Goal: Information Seeking & Learning: Learn about a topic

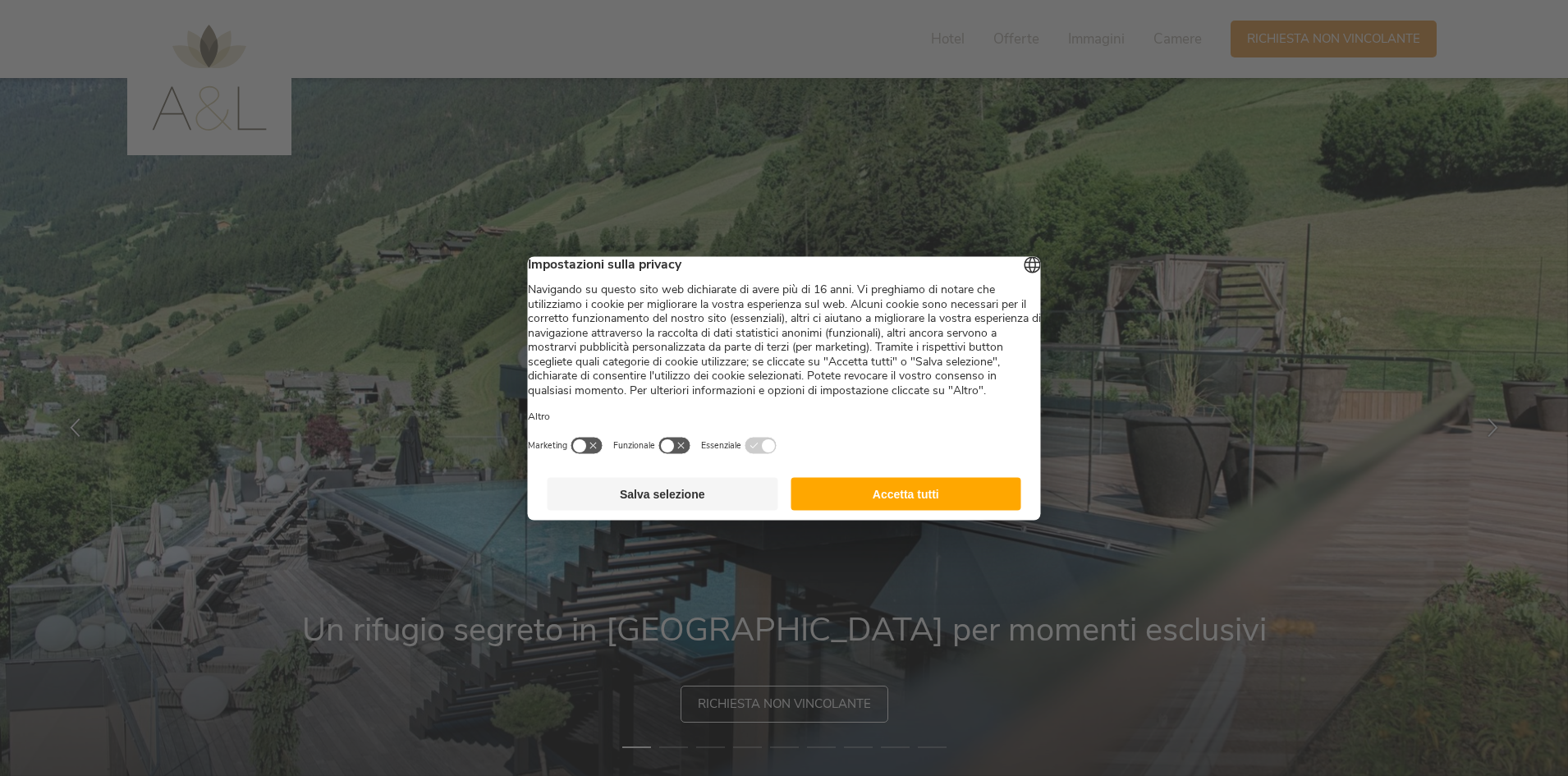
click at [956, 509] on button "Accetta tutti" at bounding box center [905, 493] width 231 height 33
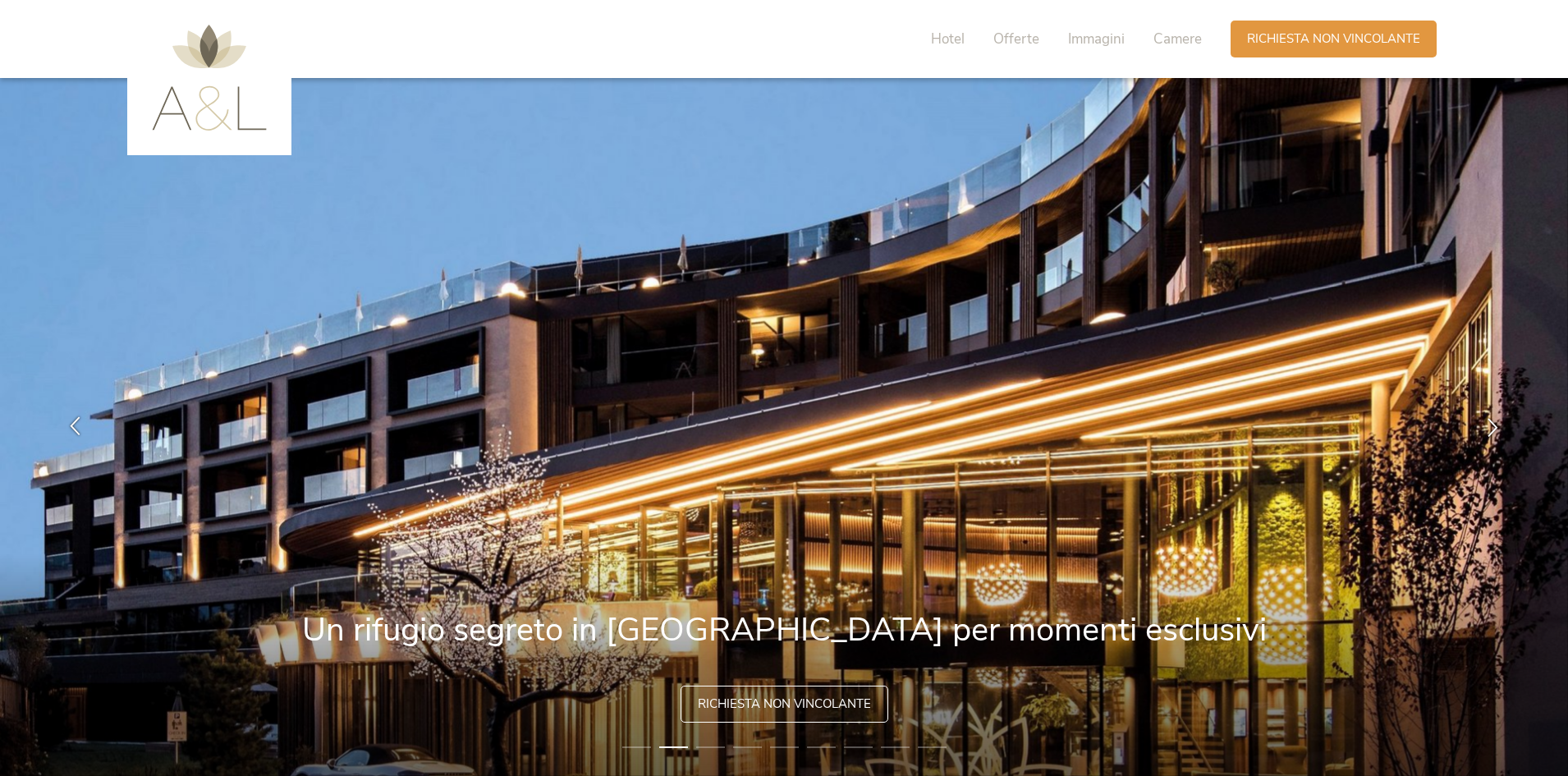
click at [73, 423] on icon at bounding box center [75, 426] width 19 height 19
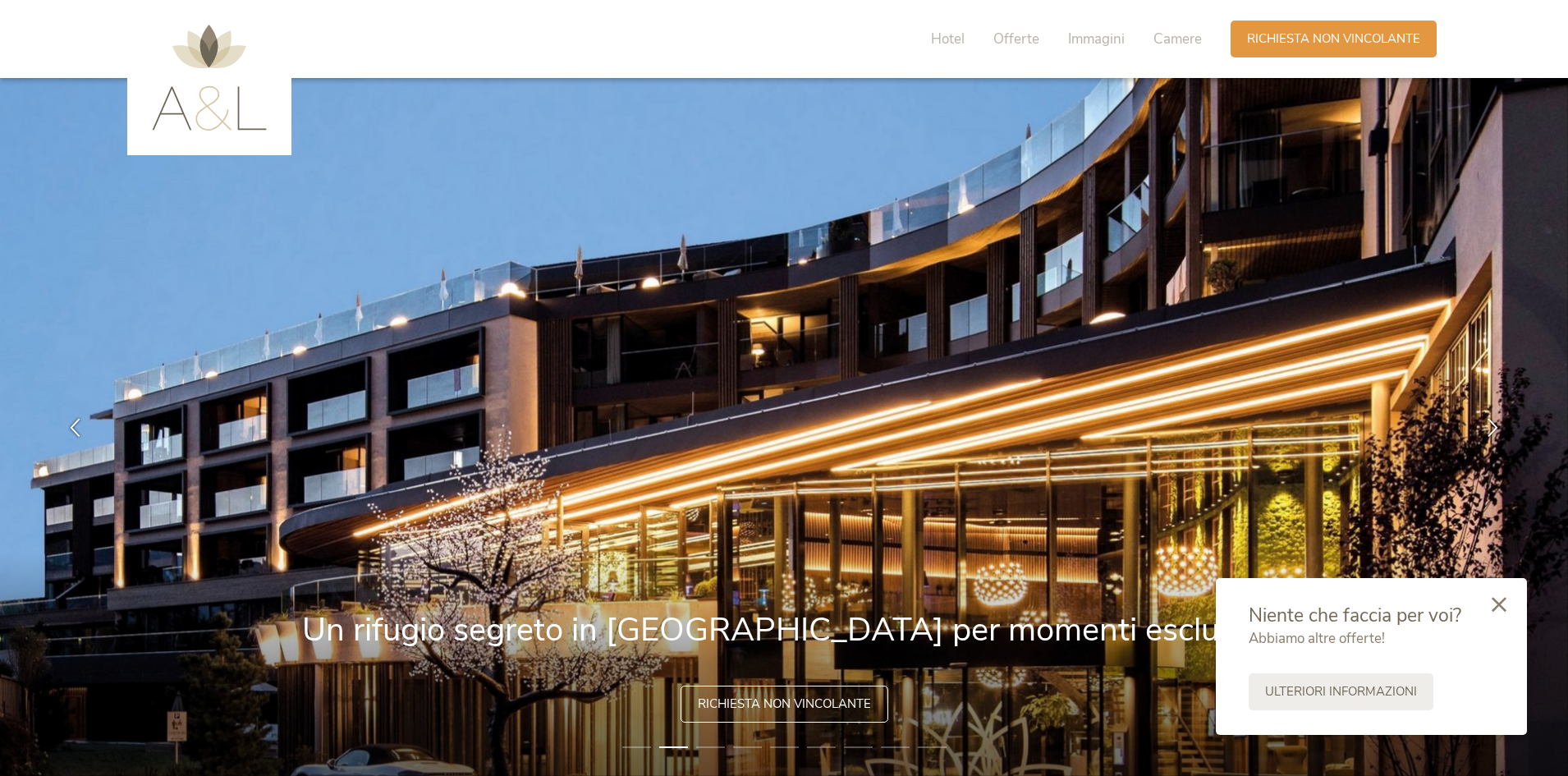
click at [1501, 604] on icon at bounding box center [1499, 604] width 15 height 15
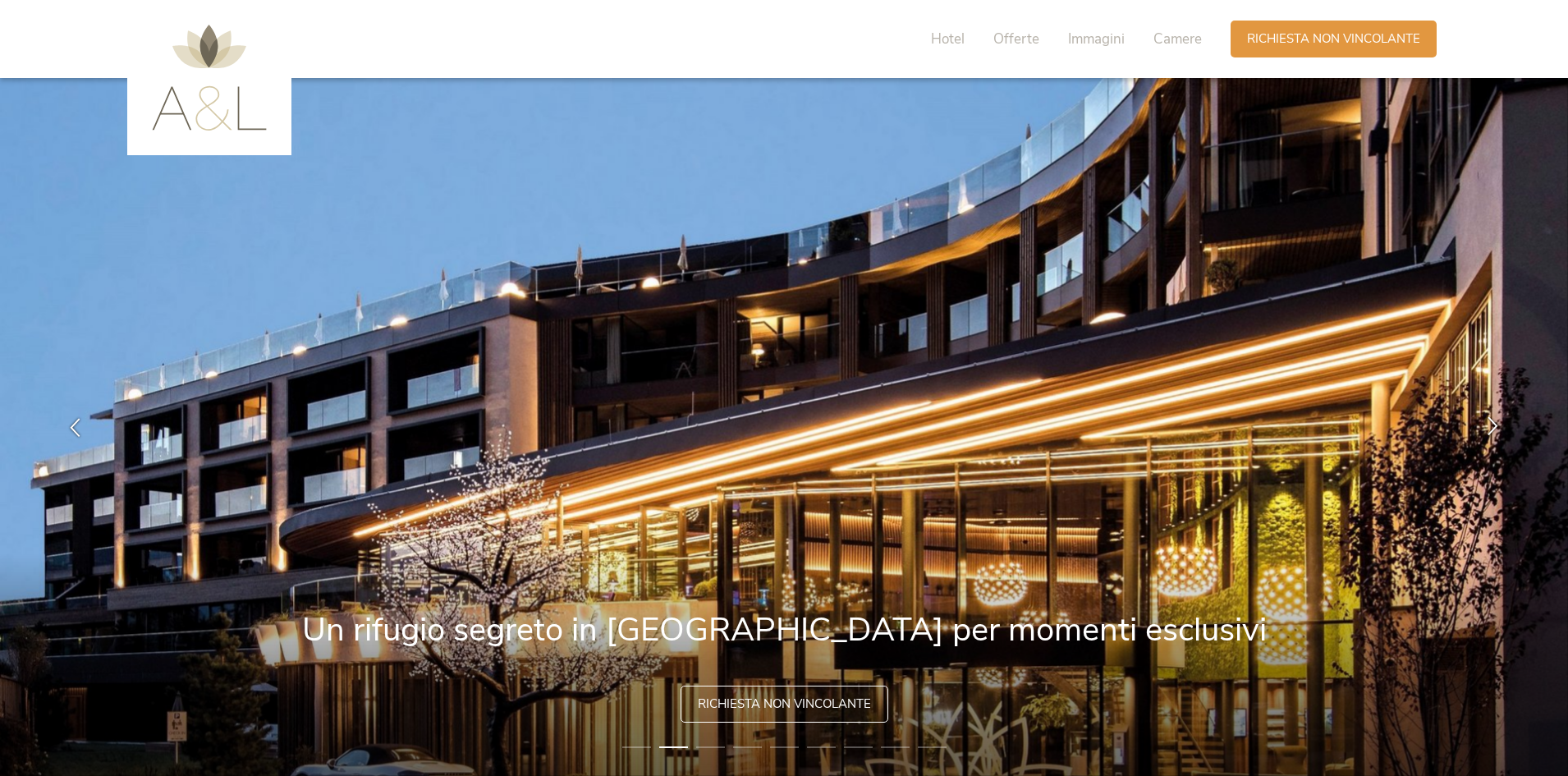
click at [1488, 426] on icon at bounding box center [1493, 426] width 19 height 19
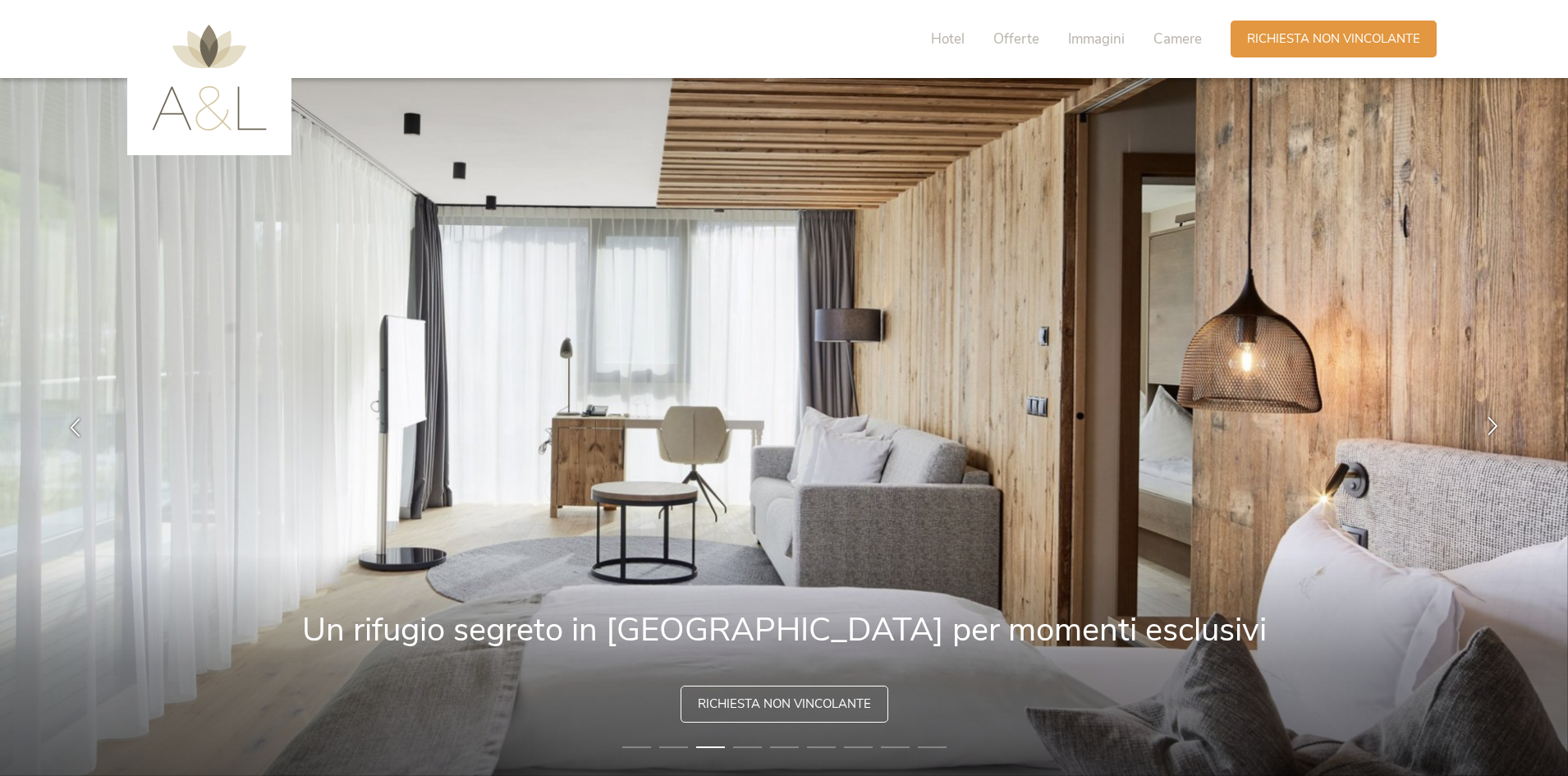
click at [1492, 426] on icon at bounding box center [1493, 426] width 19 height 19
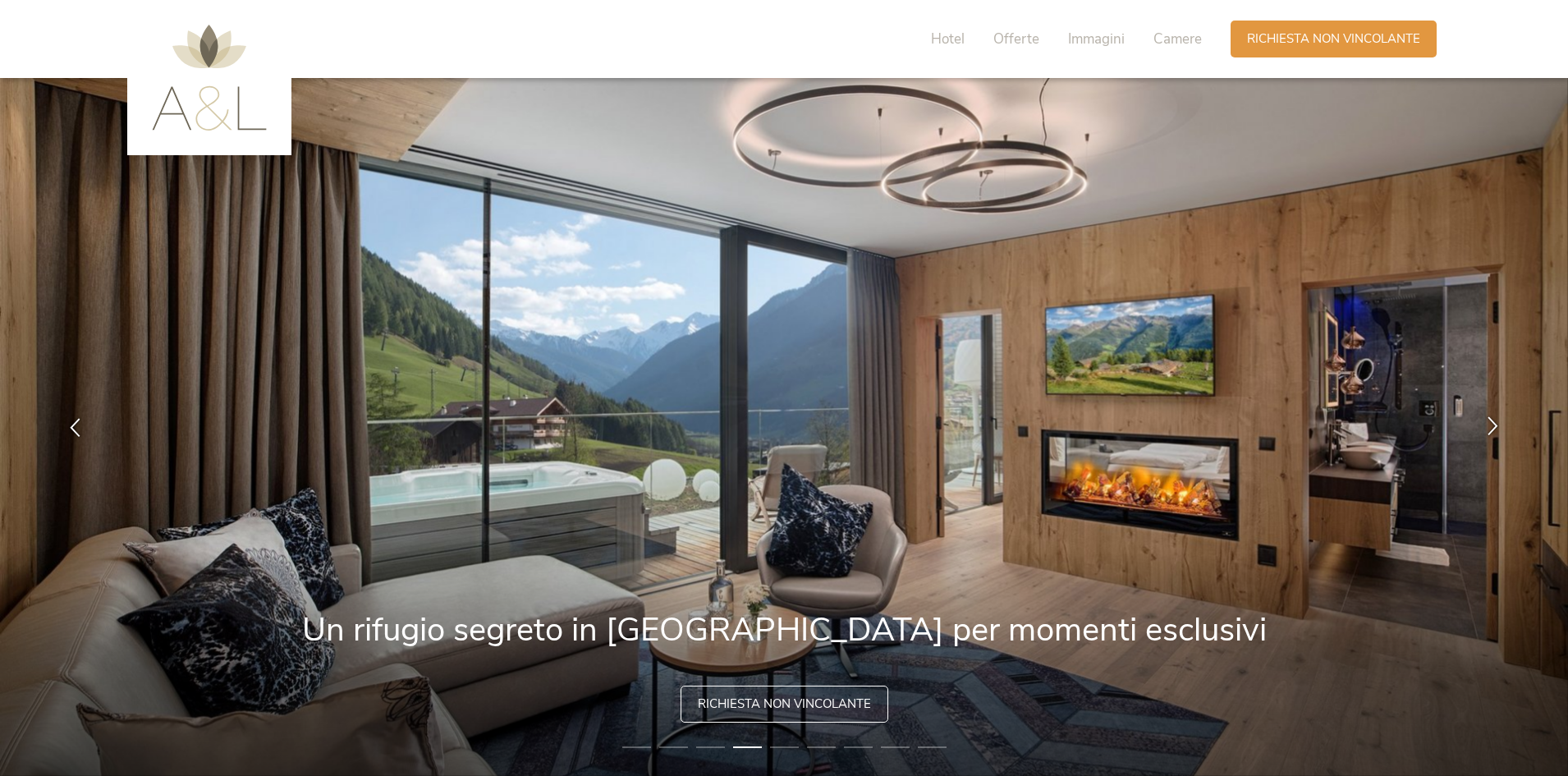
click at [1490, 428] on icon at bounding box center [1493, 426] width 19 height 19
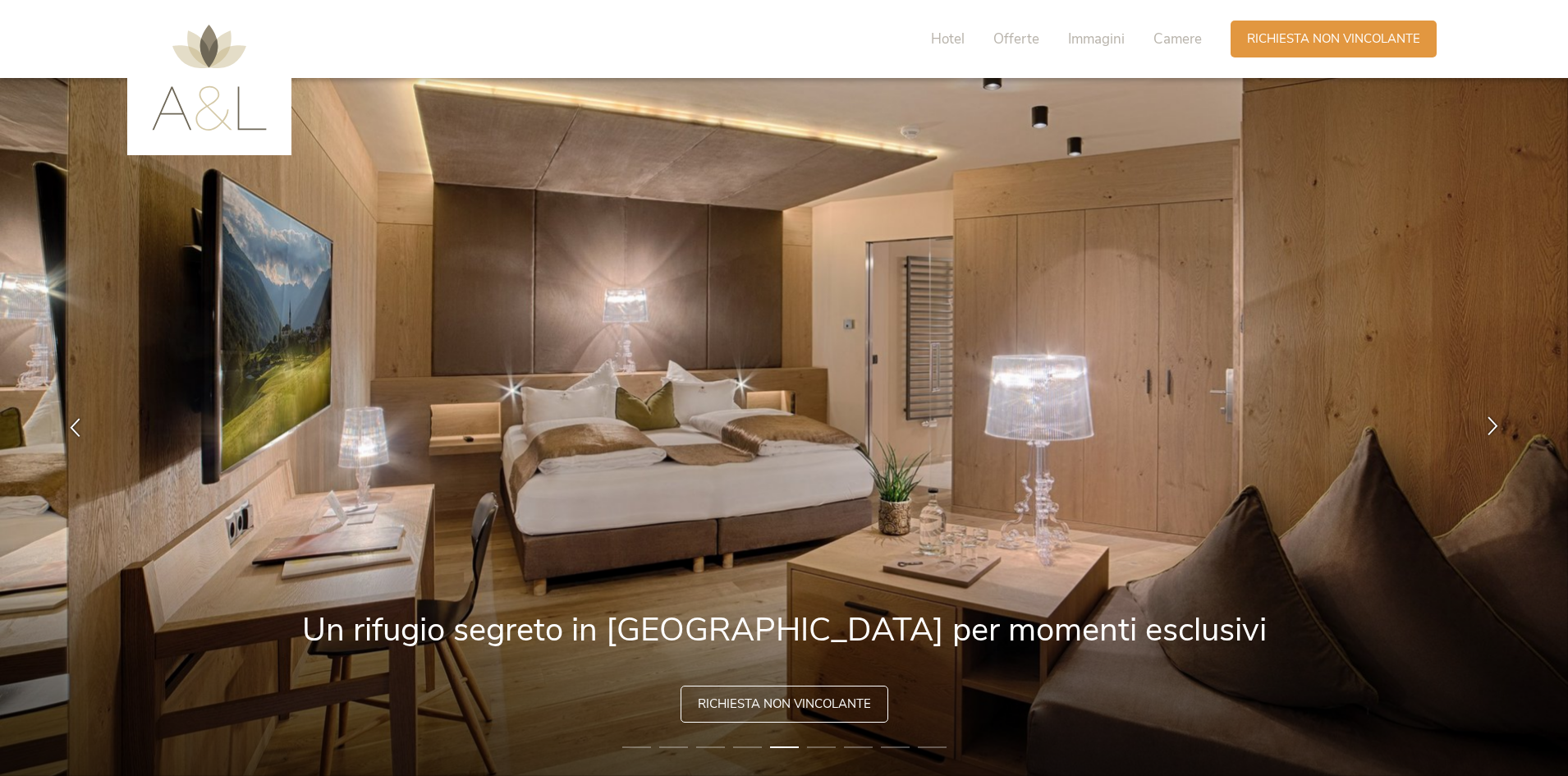
click at [1489, 429] on icon at bounding box center [1493, 426] width 19 height 19
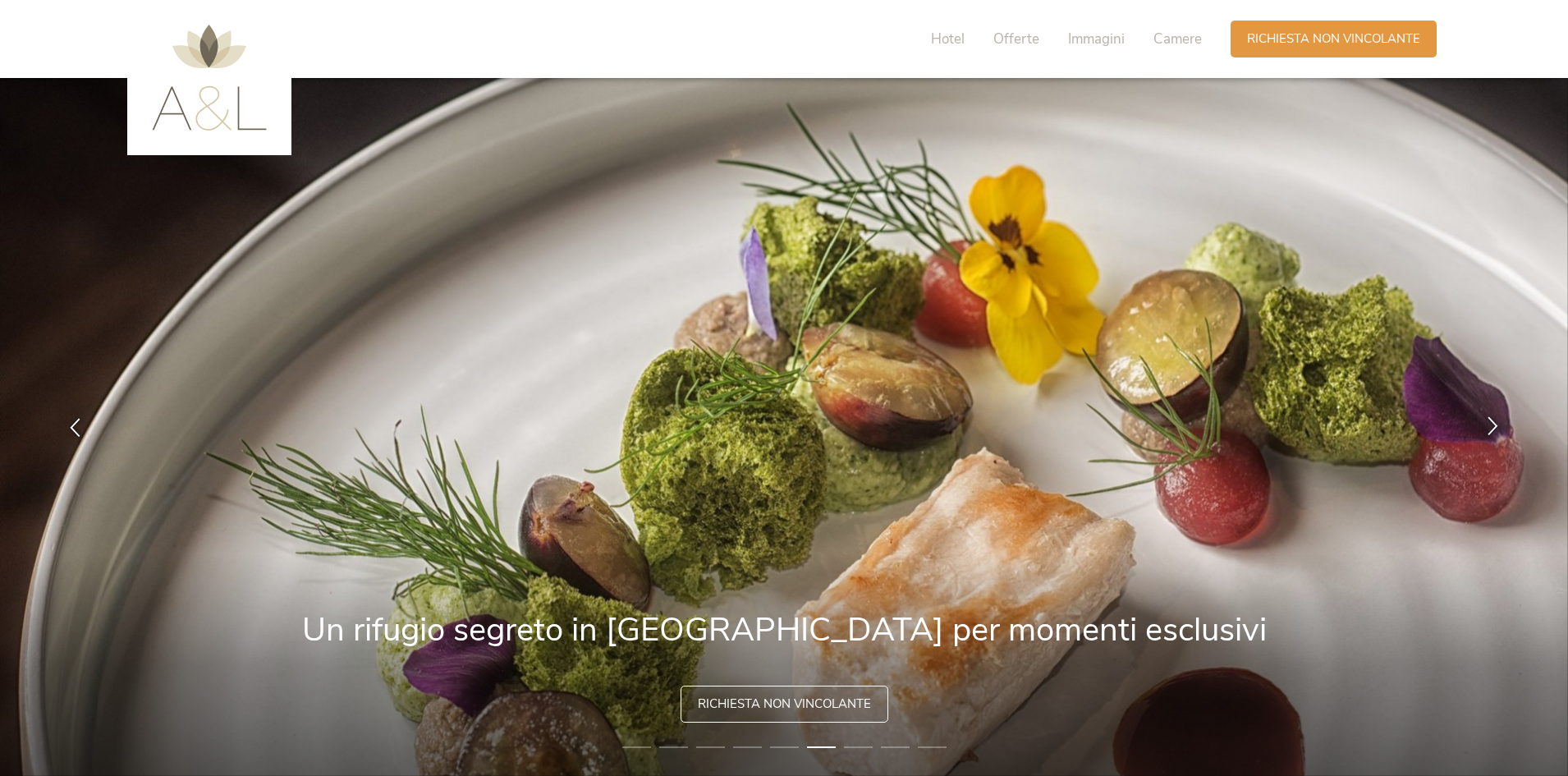
click at [1487, 429] on icon at bounding box center [1493, 426] width 19 height 19
click at [1494, 424] on icon at bounding box center [1493, 426] width 19 height 19
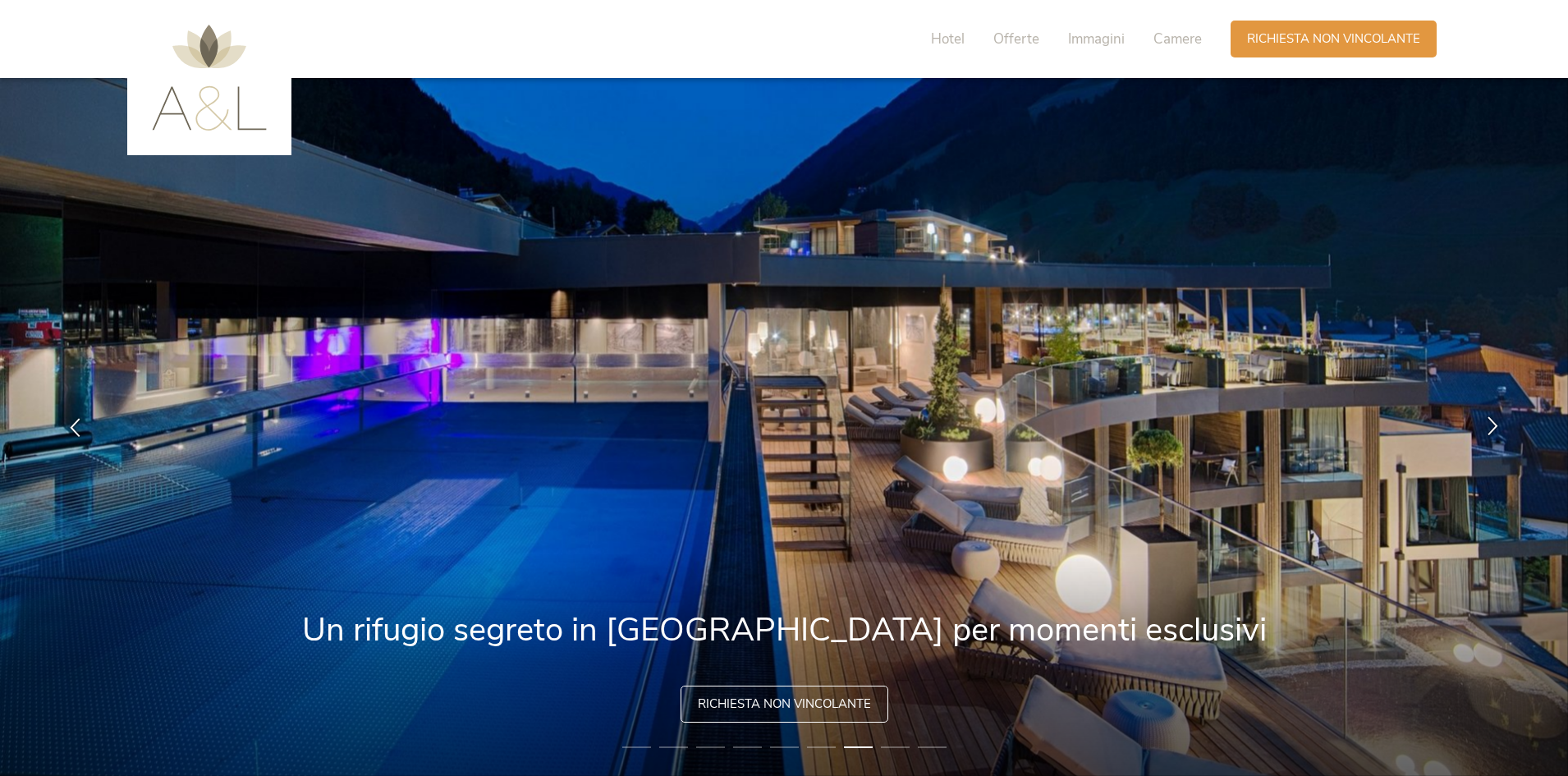
click at [1494, 424] on icon at bounding box center [1493, 426] width 19 height 19
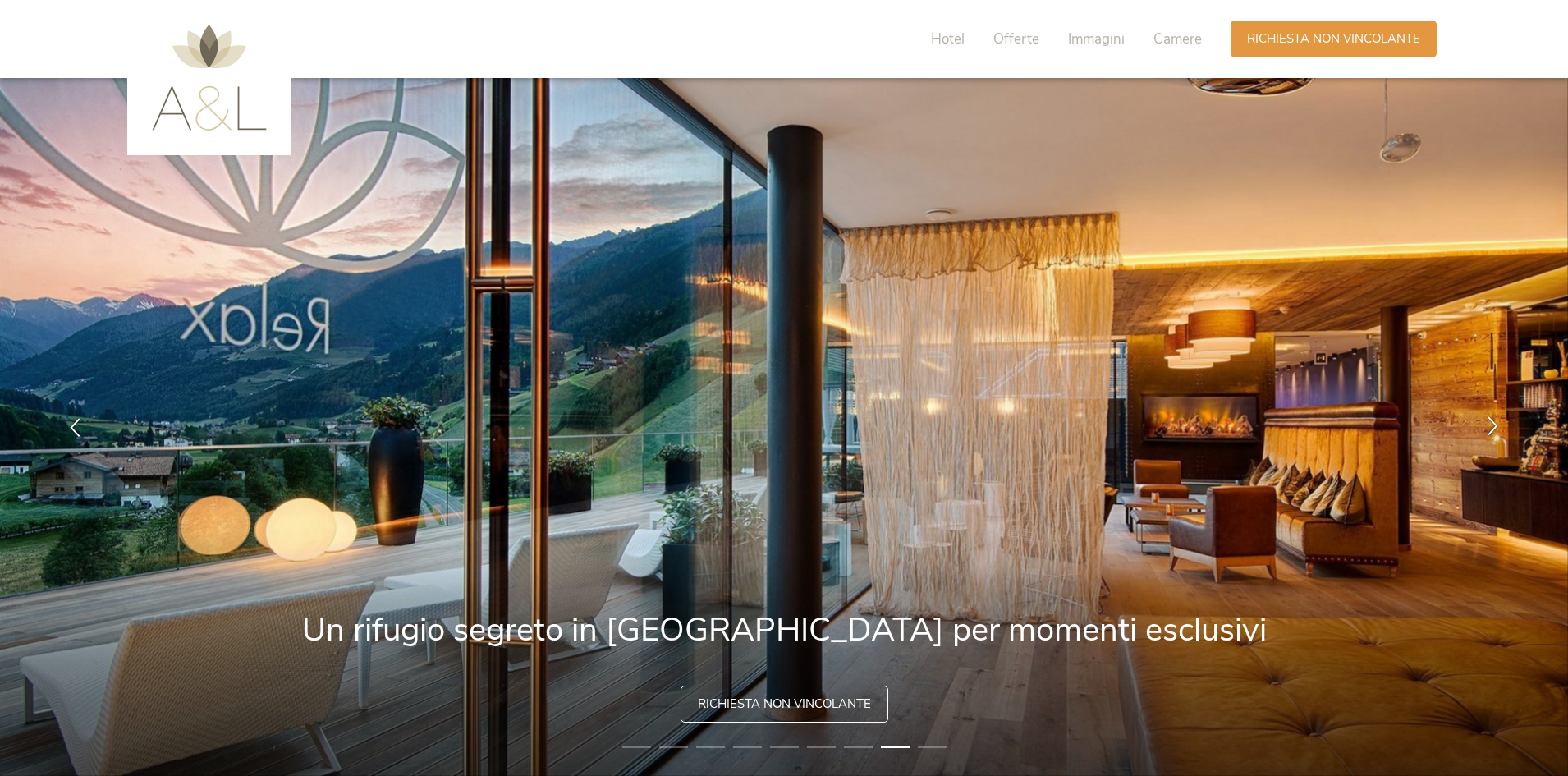
click at [1494, 424] on icon at bounding box center [1493, 426] width 19 height 19
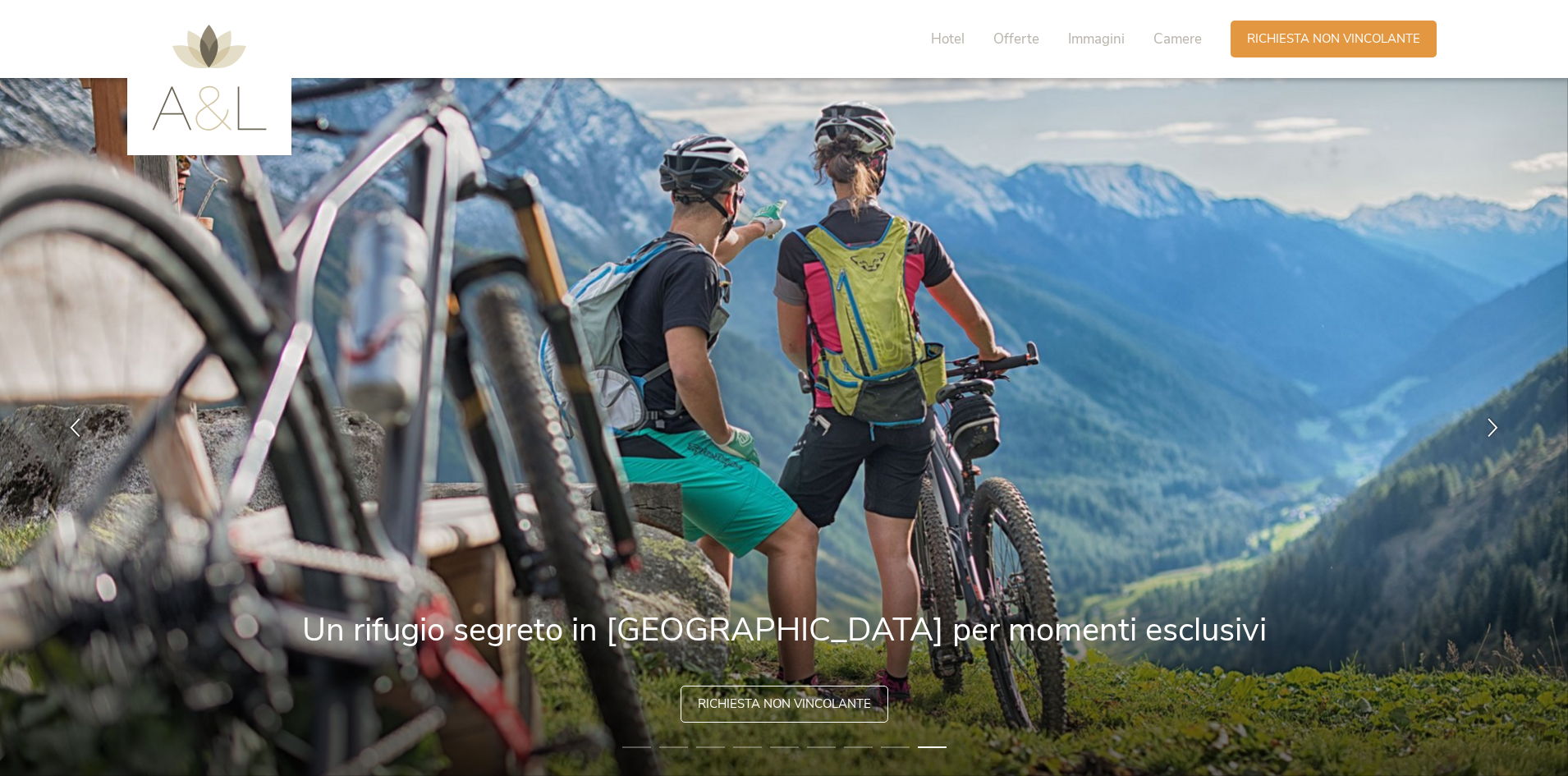
click at [638, 744] on li "1" at bounding box center [636, 747] width 29 height 17
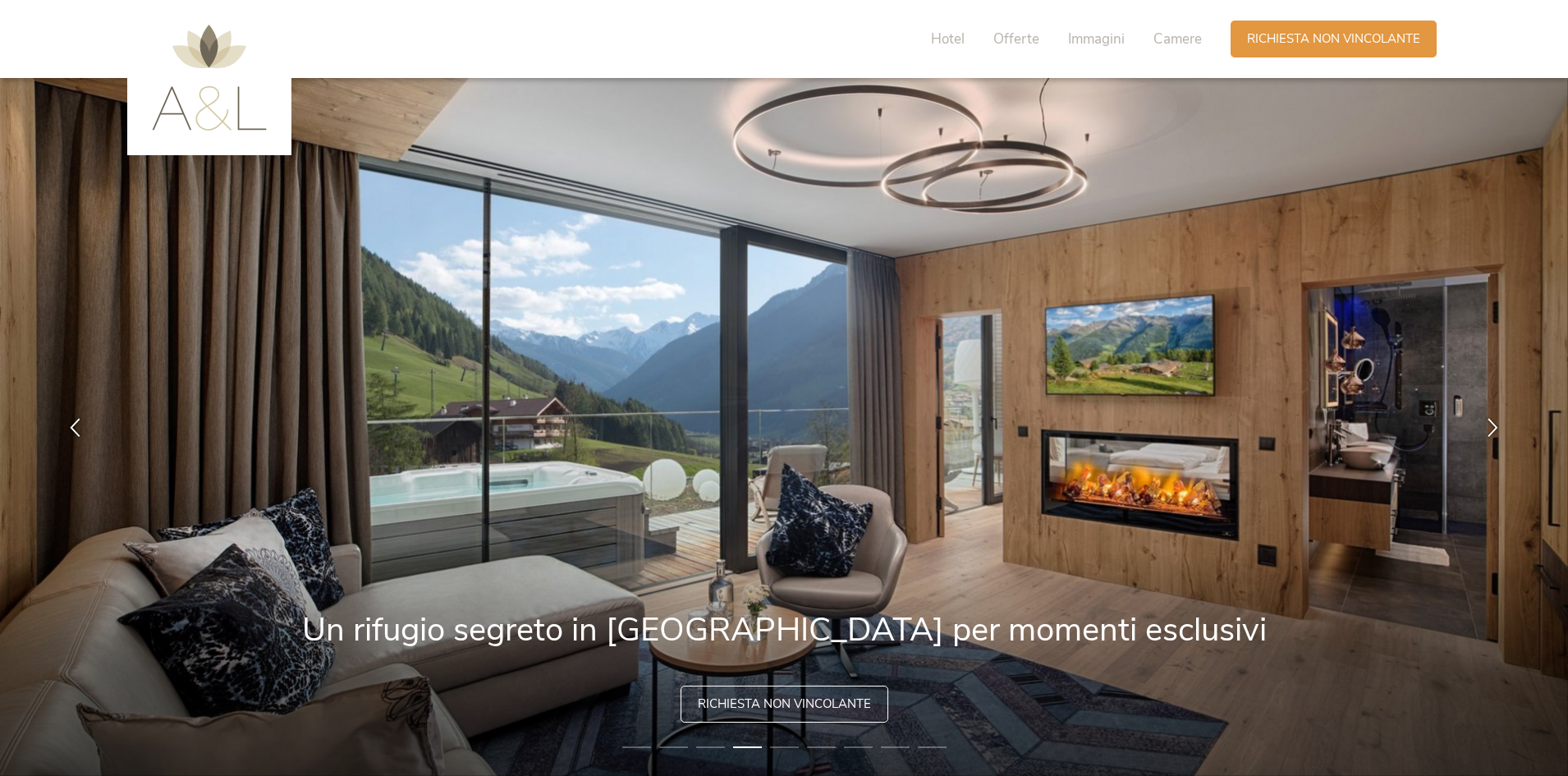
click at [634, 745] on li "1" at bounding box center [636, 747] width 29 height 17
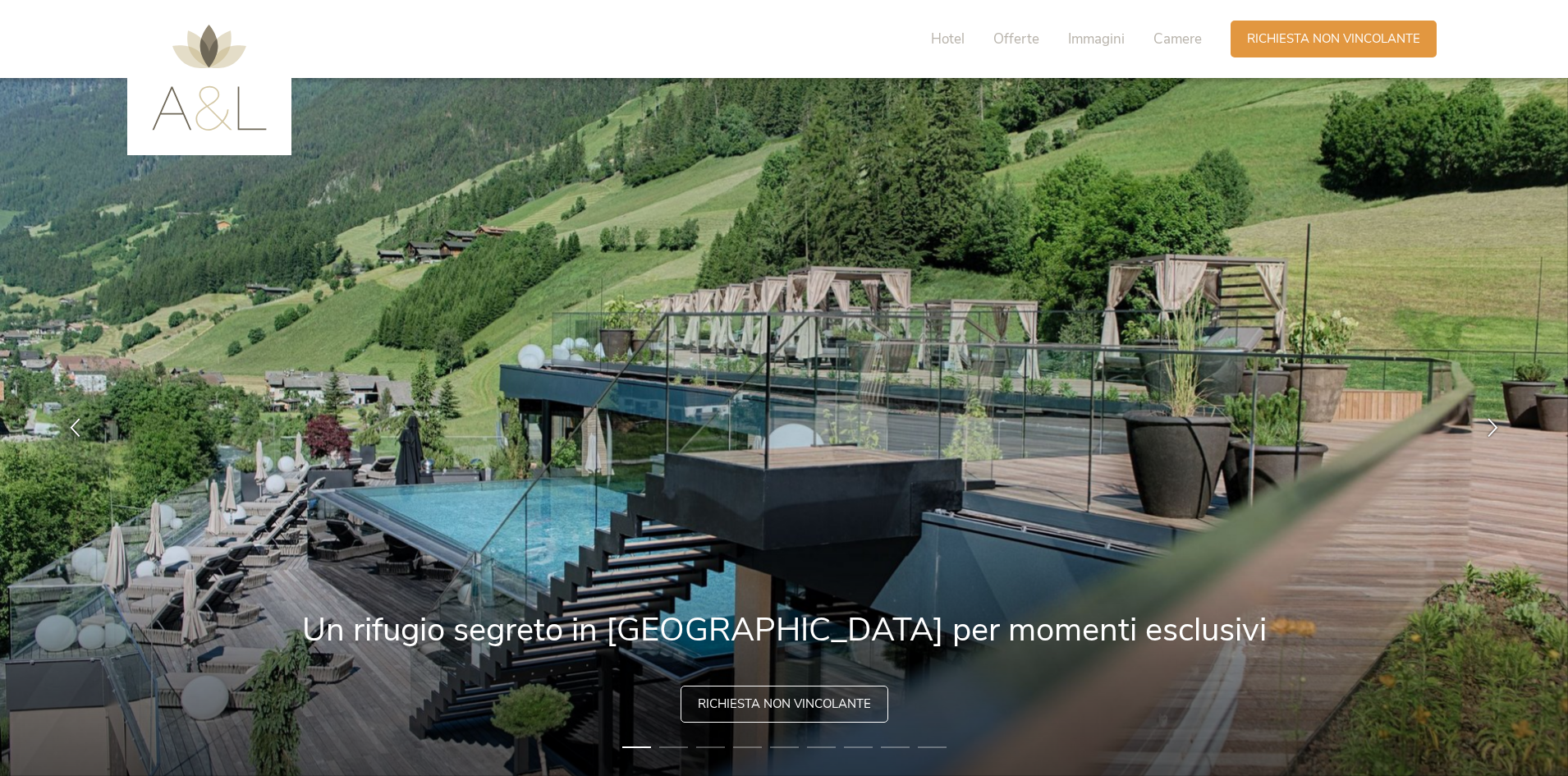
click at [631, 746] on li "1" at bounding box center [636, 747] width 29 height 17
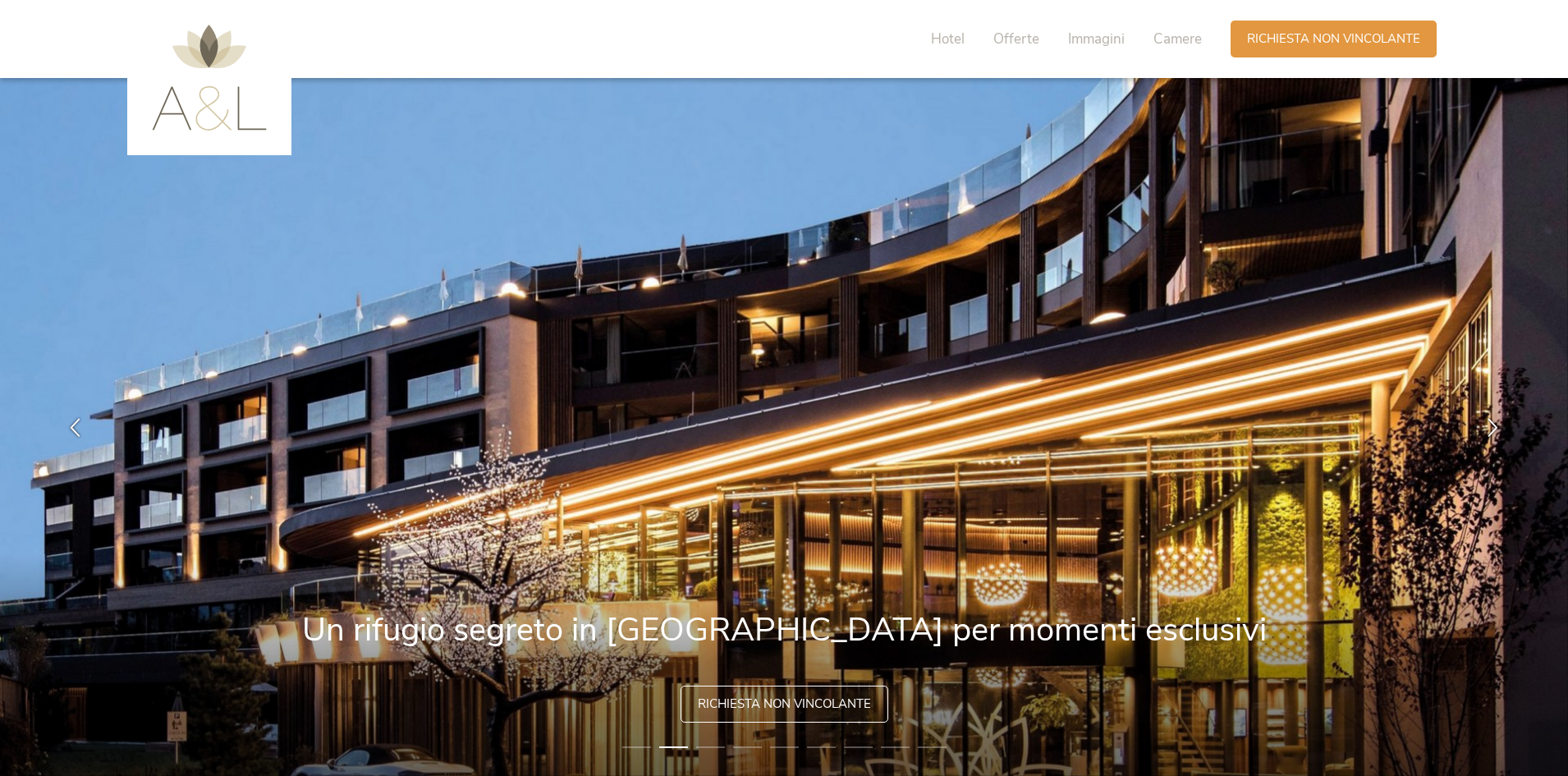
click at [631, 746] on li "1" at bounding box center [636, 747] width 29 height 17
click at [634, 743] on li "1" at bounding box center [636, 747] width 29 height 17
click at [670, 749] on li "2" at bounding box center [673, 747] width 29 height 17
click at [710, 747] on li "3" at bounding box center [710, 747] width 29 height 17
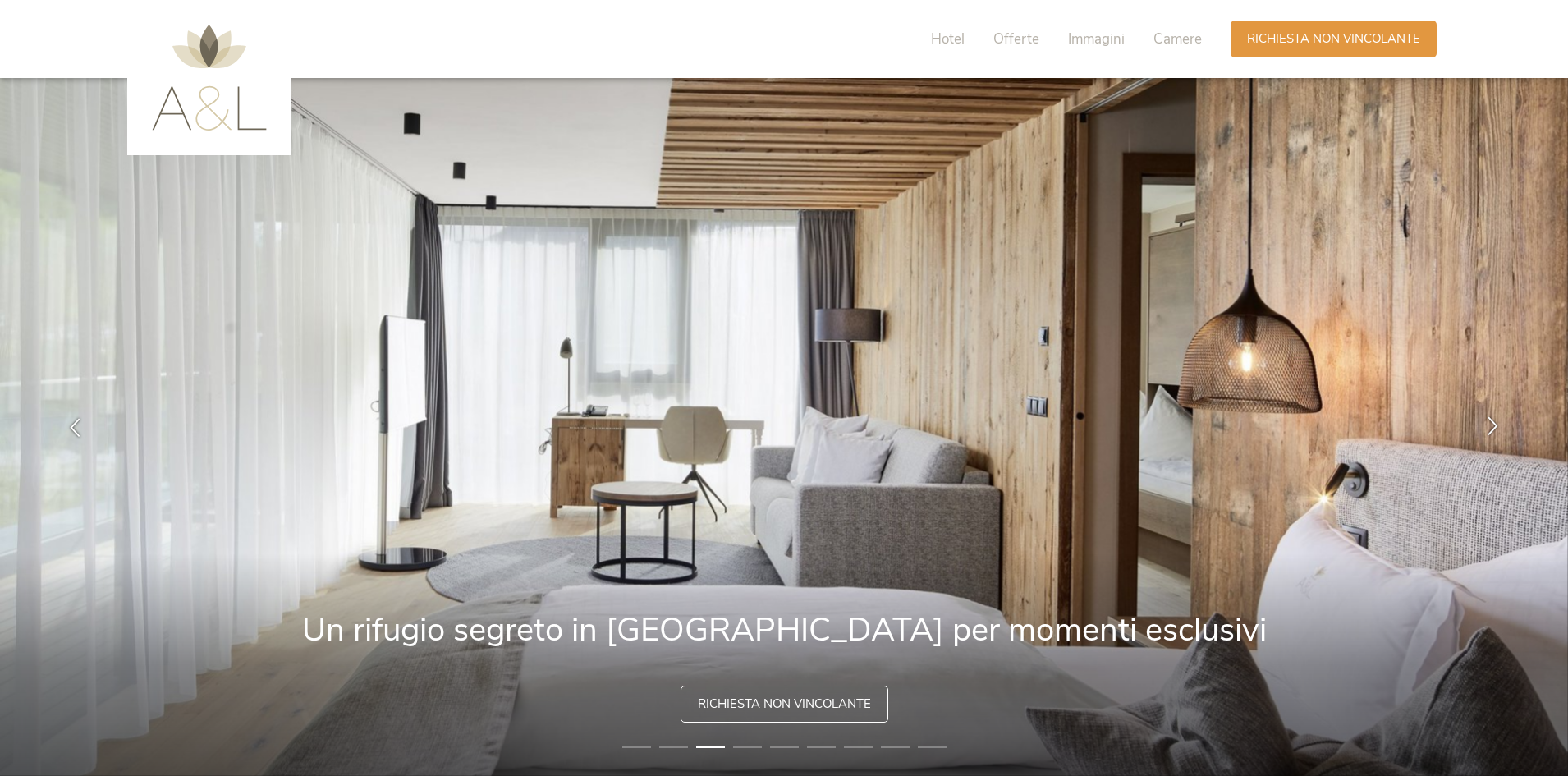
click at [1491, 424] on icon at bounding box center [1493, 426] width 19 height 19
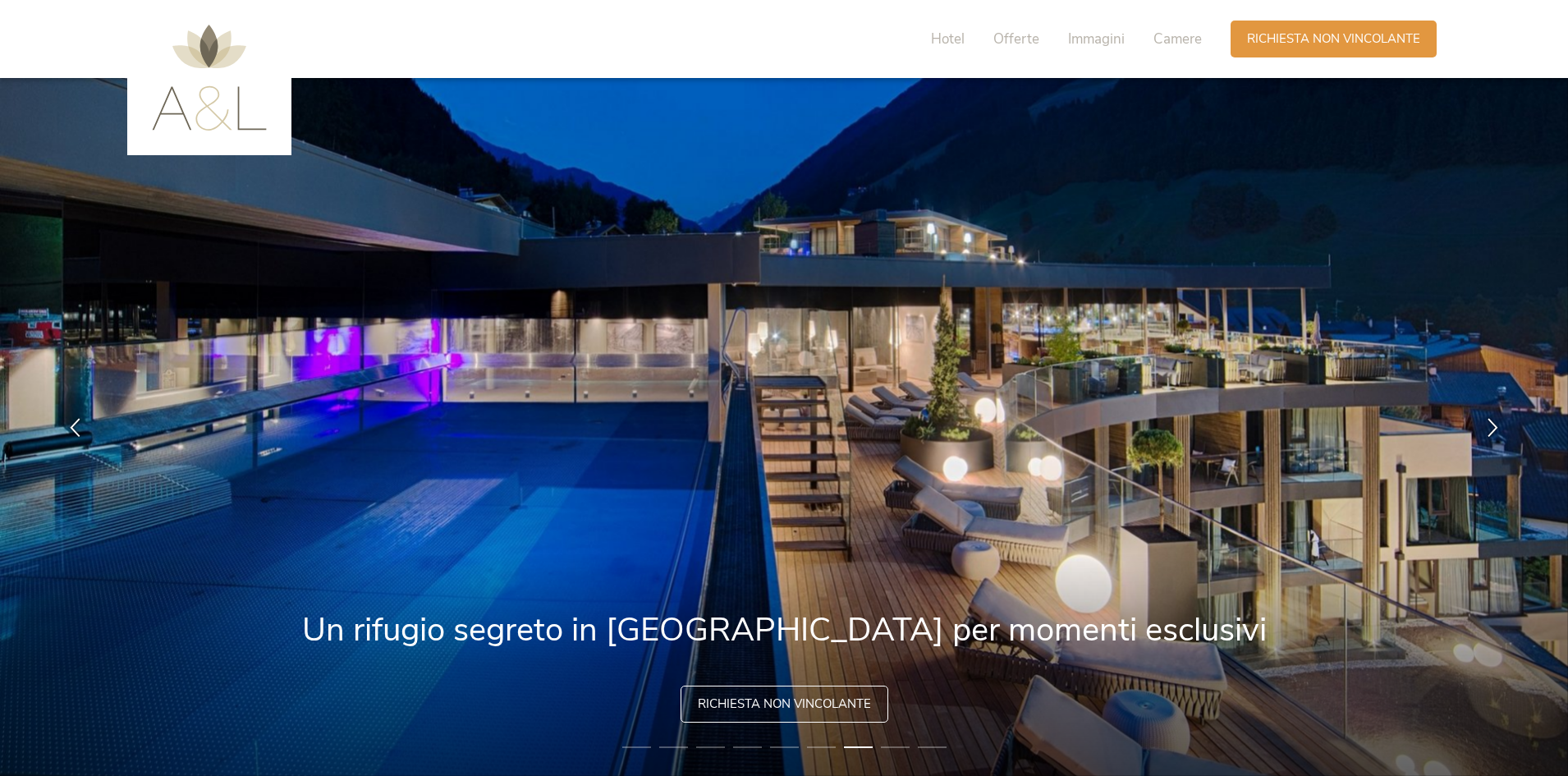
click at [897, 750] on li "8" at bounding box center [895, 747] width 29 height 17
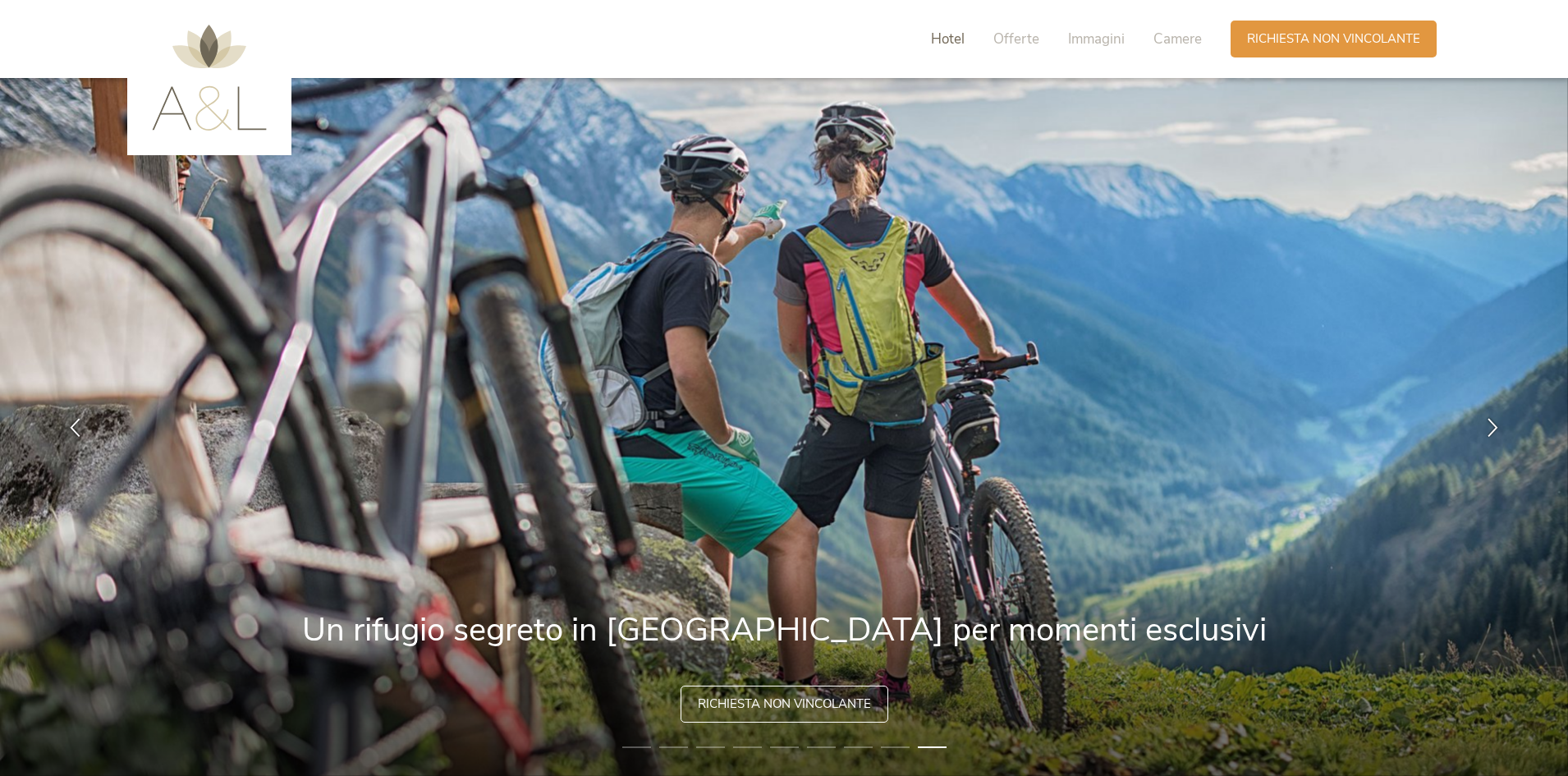
click at [942, 37] on span "Hotel" at bounding box center [947, 39] width 33 height 19
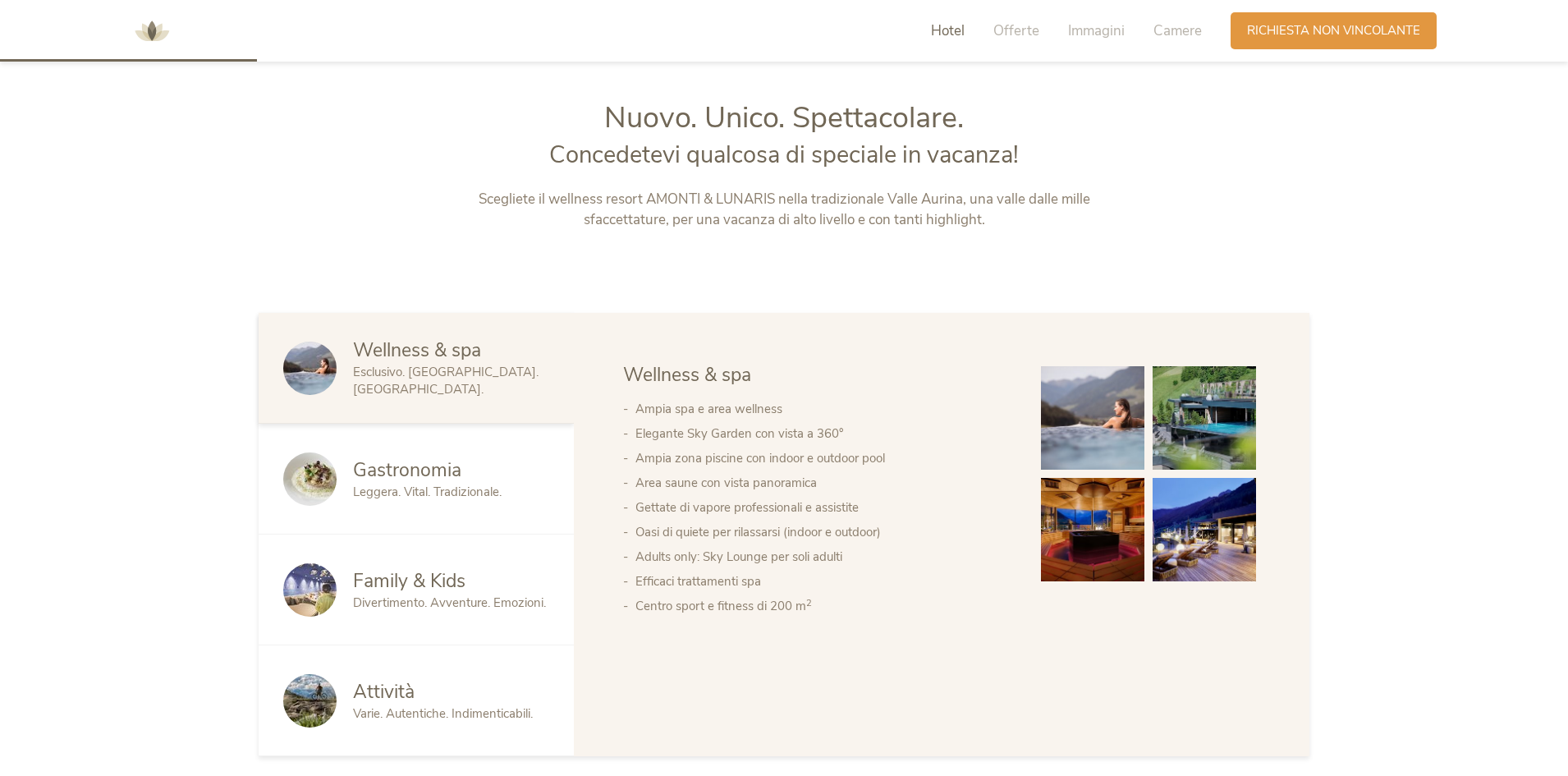
scroll to position [832, 0]
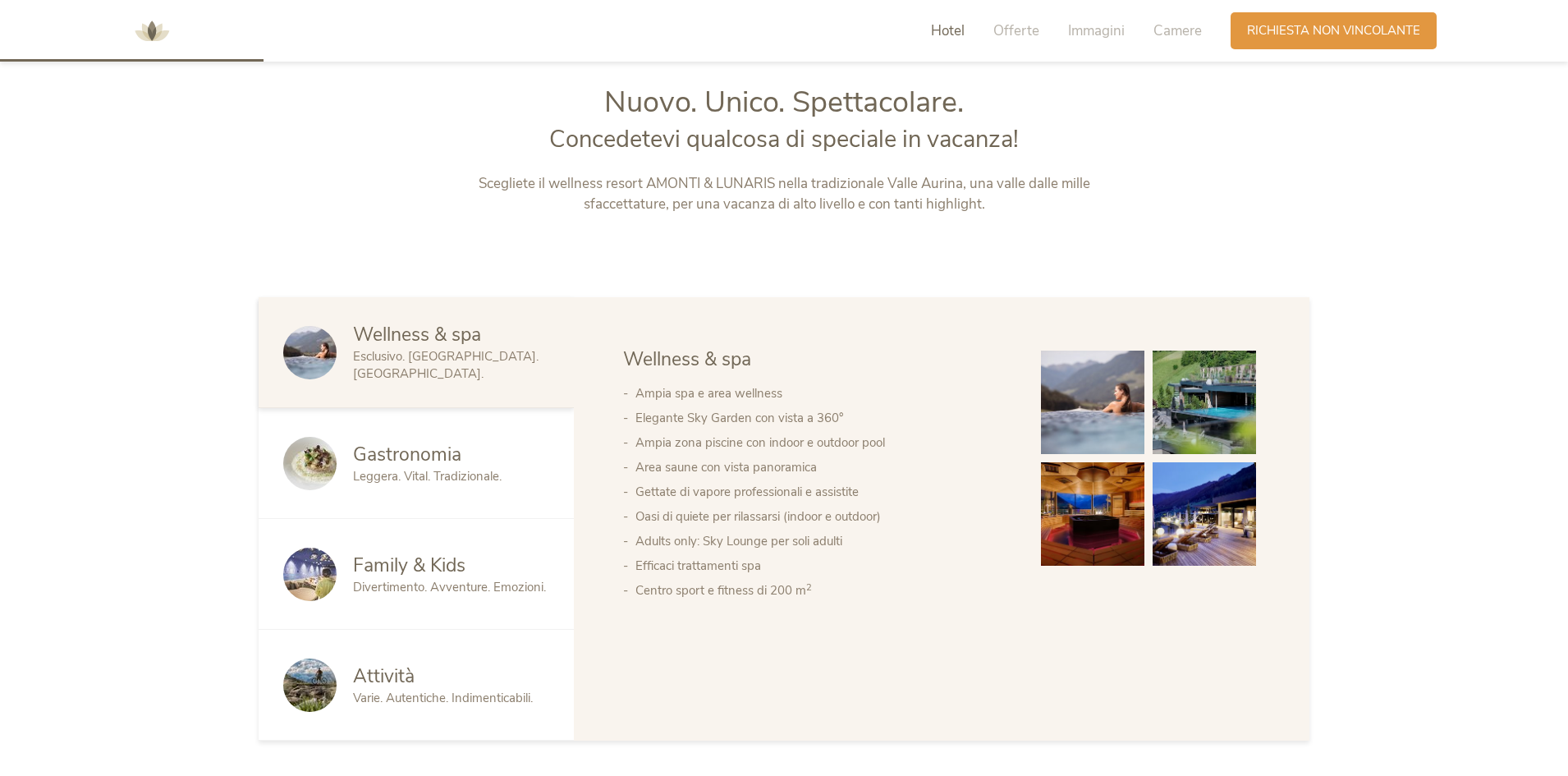
click at [1101, 528] on img at bounding box center [1092, 513] width 103 height 103
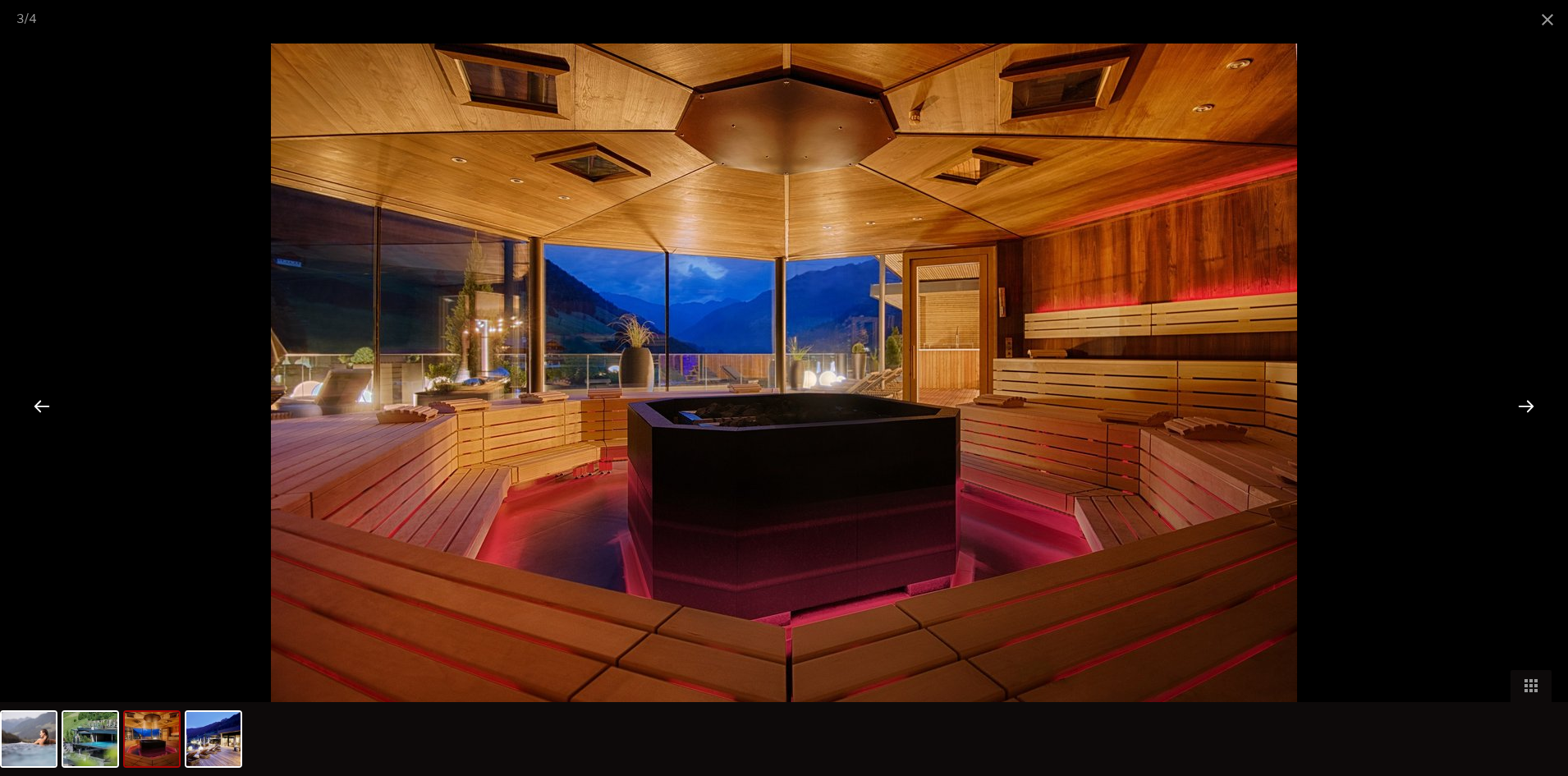
click at [1526, 409] on div at bounding box center [1525, 405] width 51 height 51
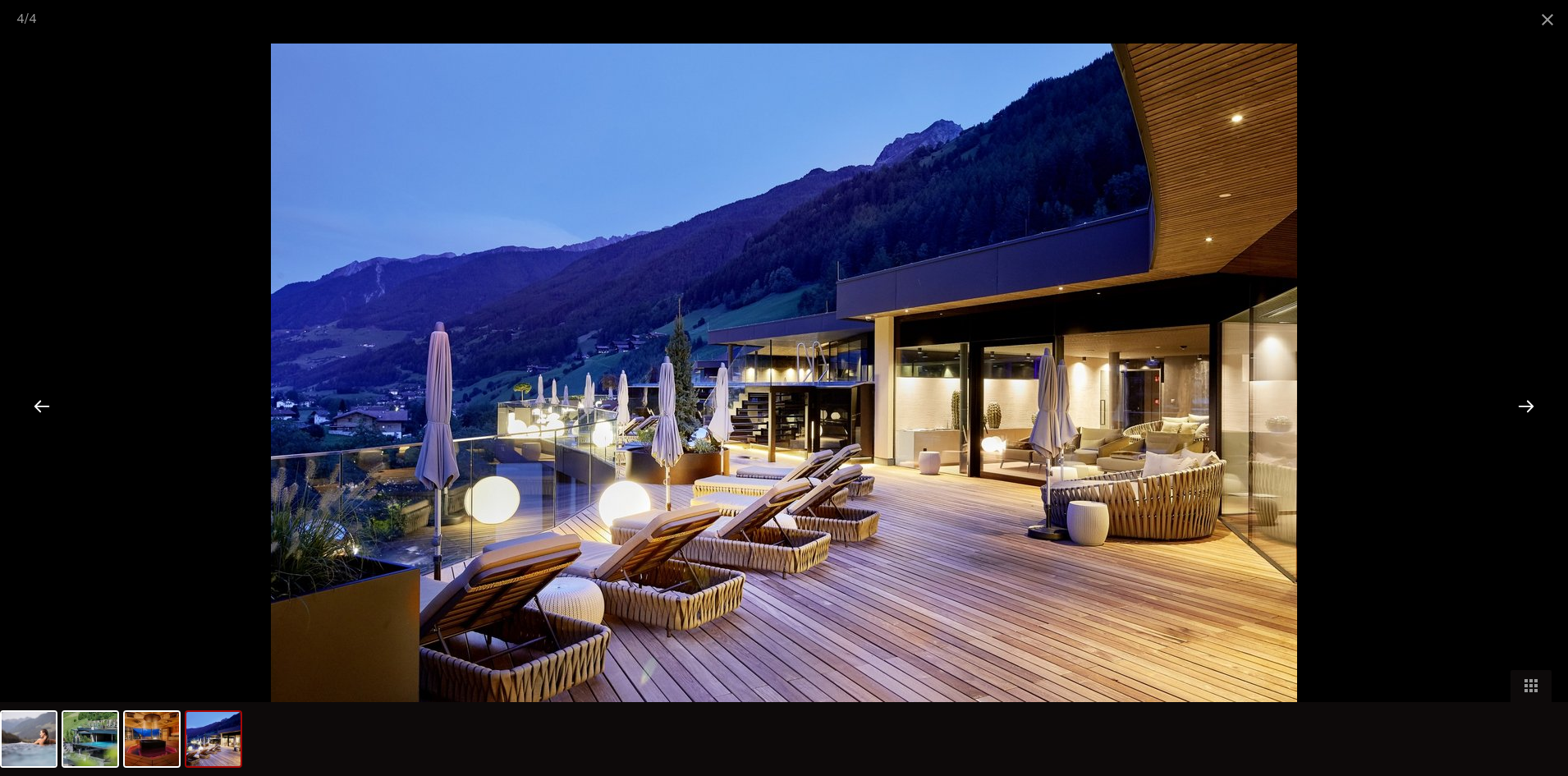
click at [1527, 409] on div at bounding box center [1525, 405] width 51 height 51
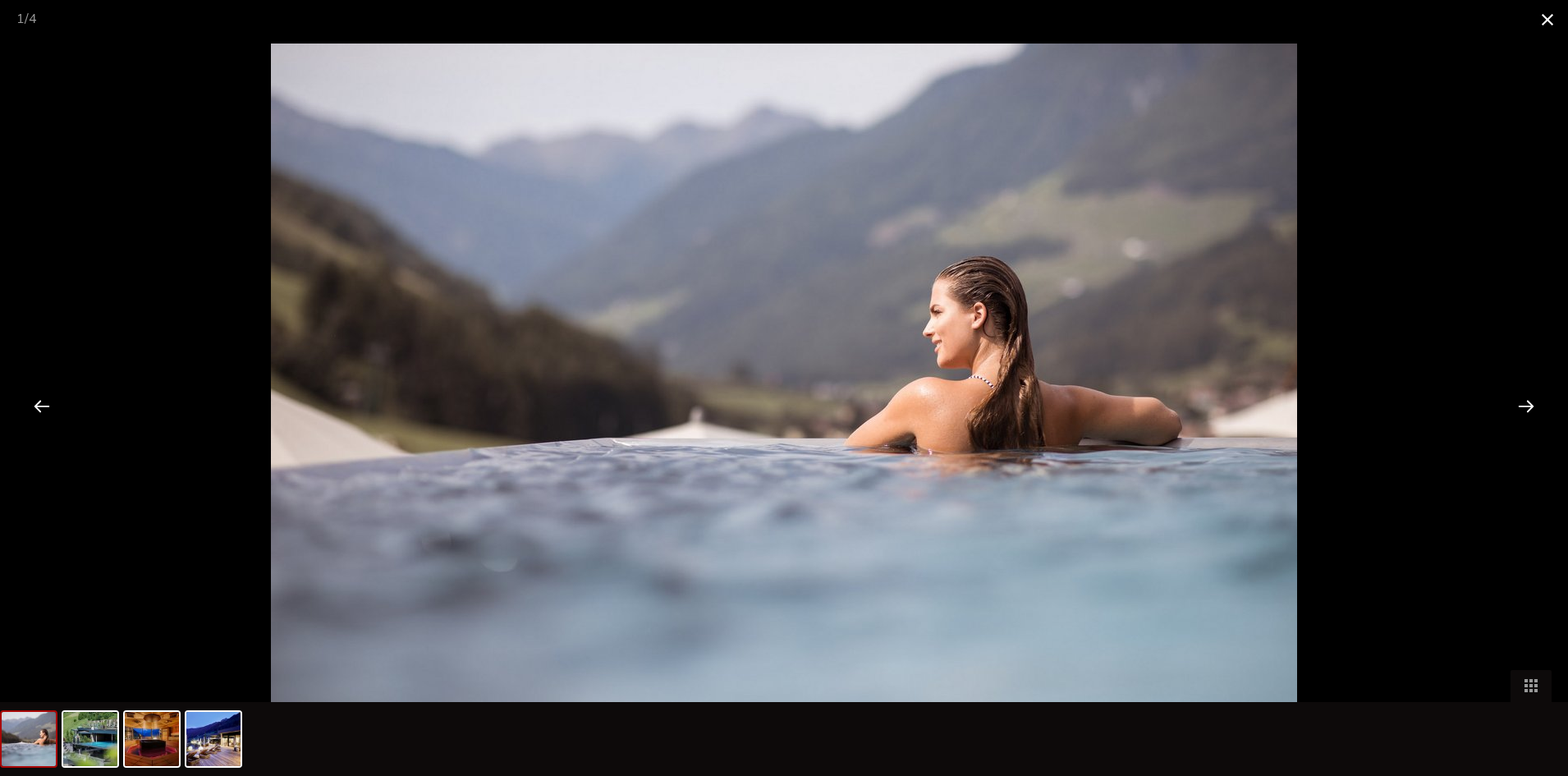
click at [1547, 21] on span at bounding box center [1548, 20] width 41 height 39
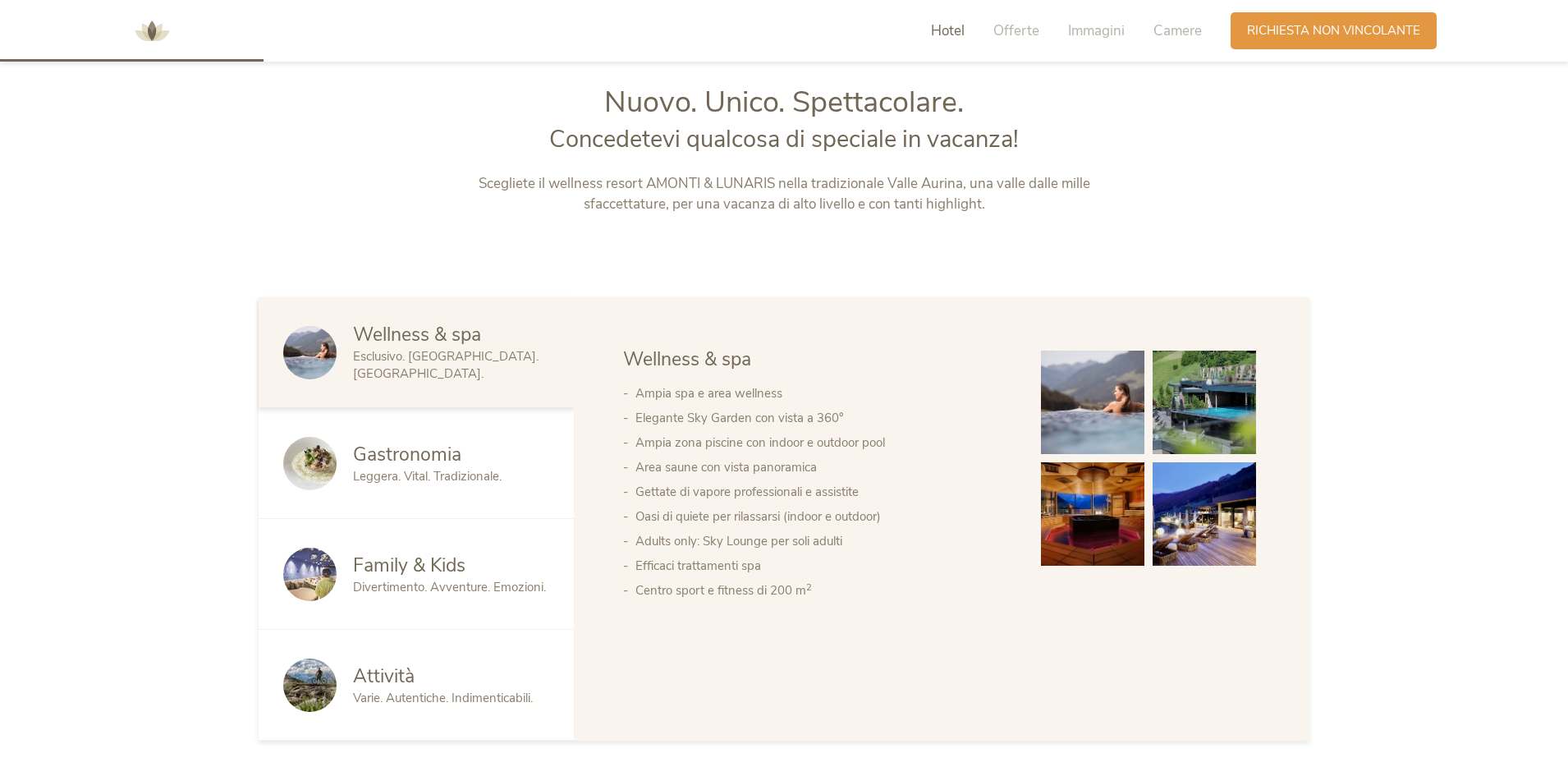
click at [513, 460] on div "Gastronomia" at bounding box center [451, 454] width 196 height 26
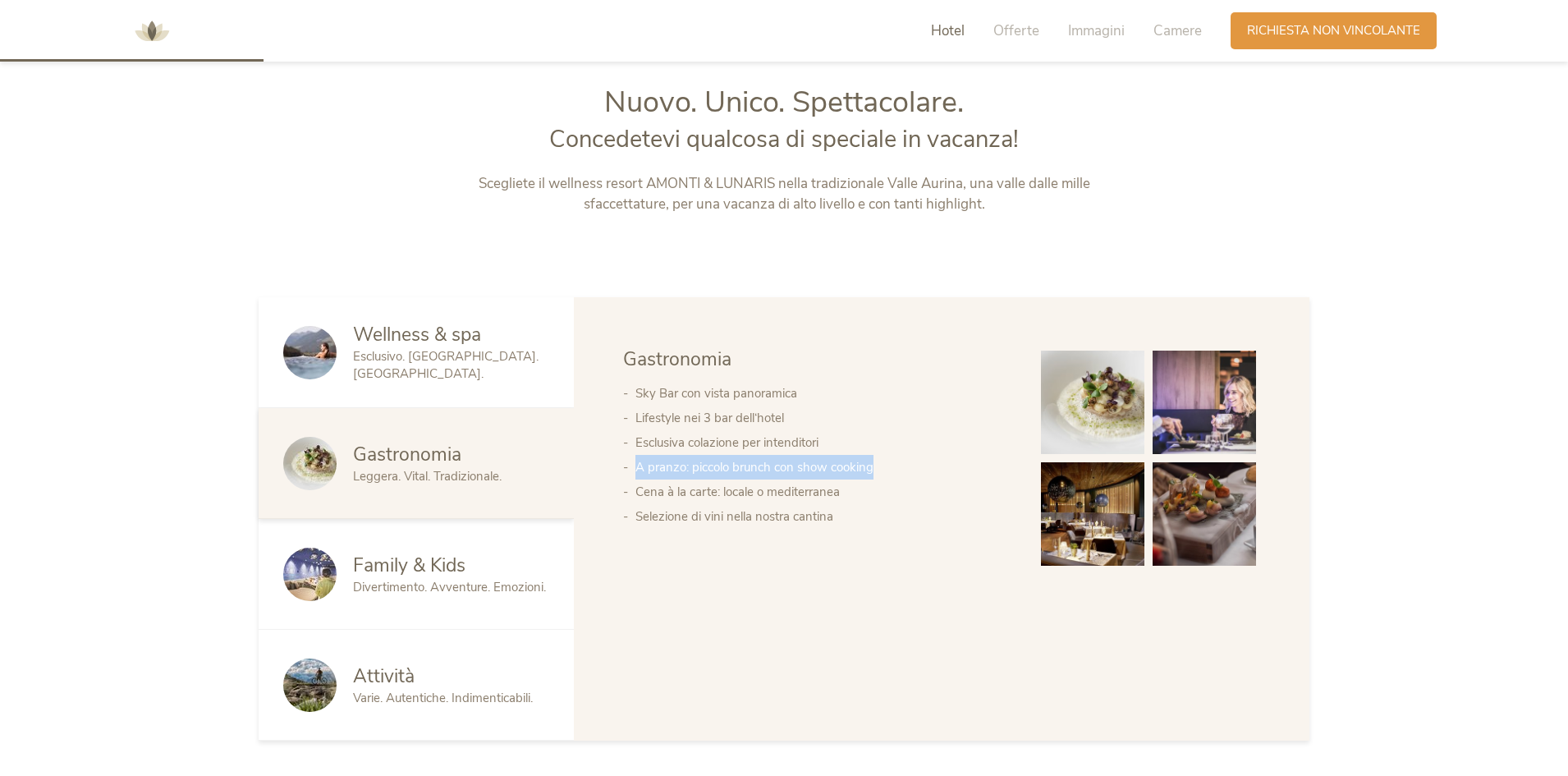
drag, startPoint x: 637, startPoint y: 467, endPoint x: 875, endPoint y: 473, distance: 238.1
click at [875, 473] on li "A pranzo: piccolo brunch con show cooking" at bounding box center [822, 467] width 373 height 24
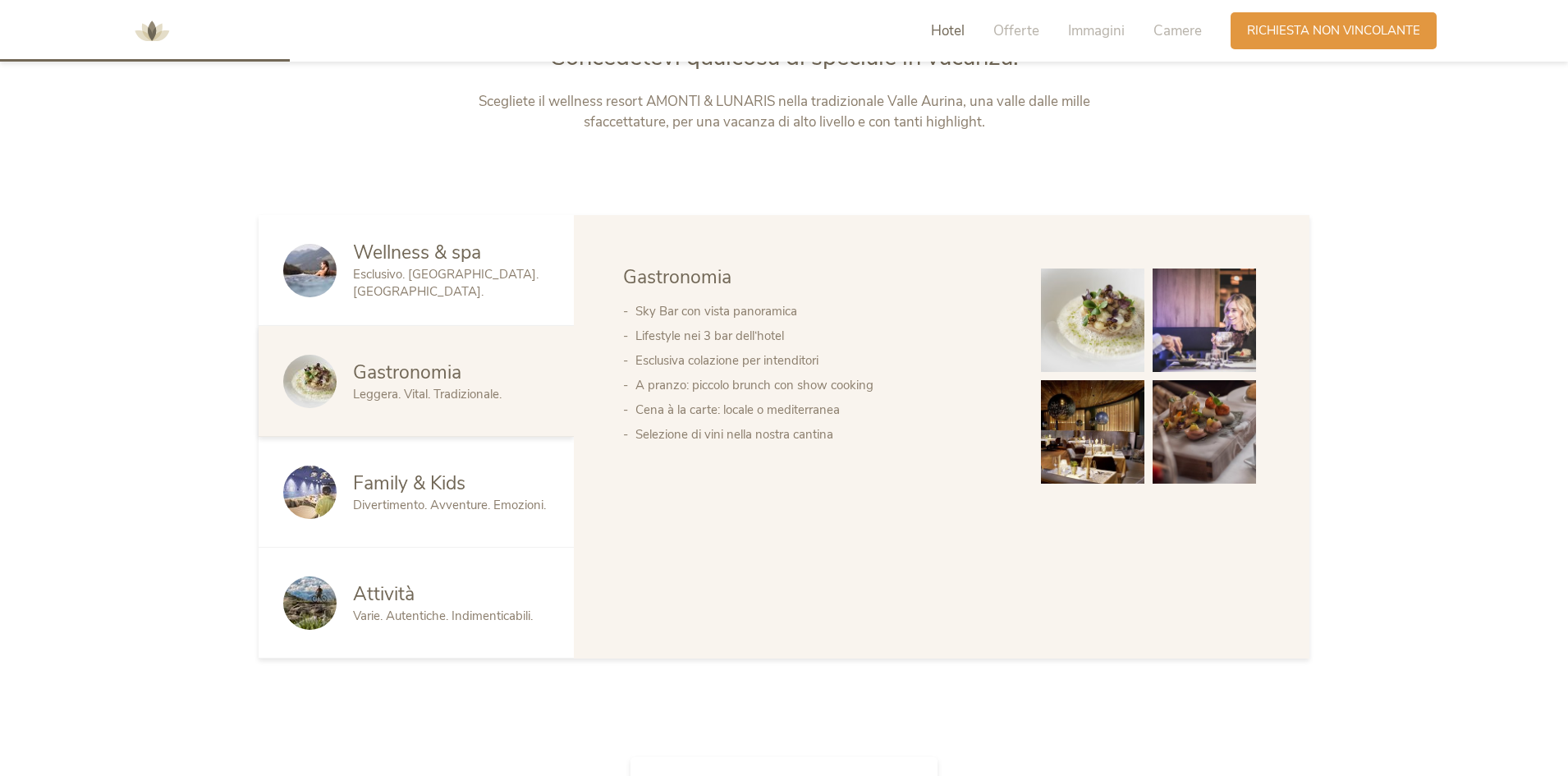
click at [744, 533] on div "Wellness & spa Gastronomia Family & Kids Attività Wellness & spa Ampia spa e ar…" at bounding box center [941, 436] width 735 height 443
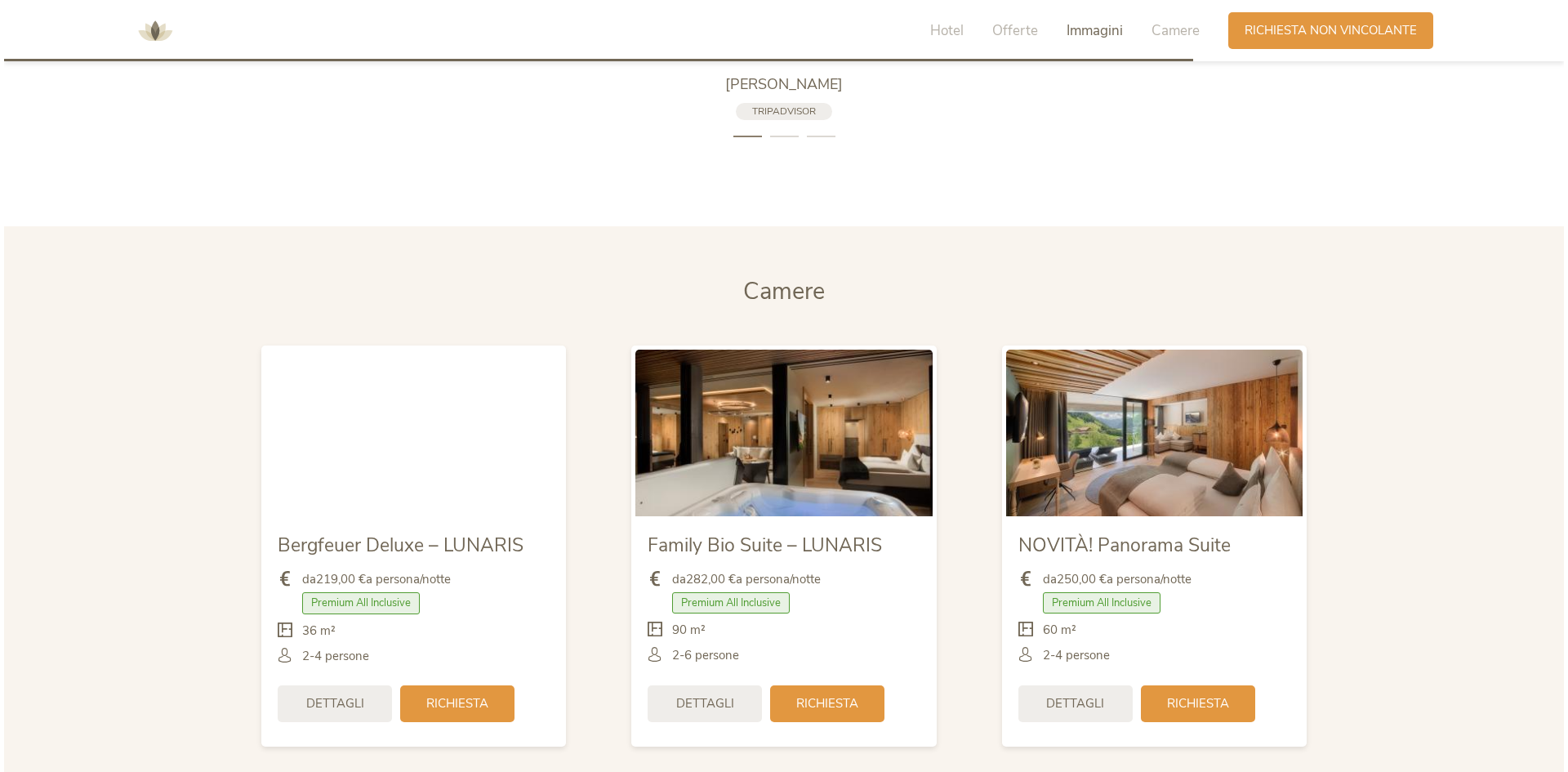
scroll to position [3768, 0]
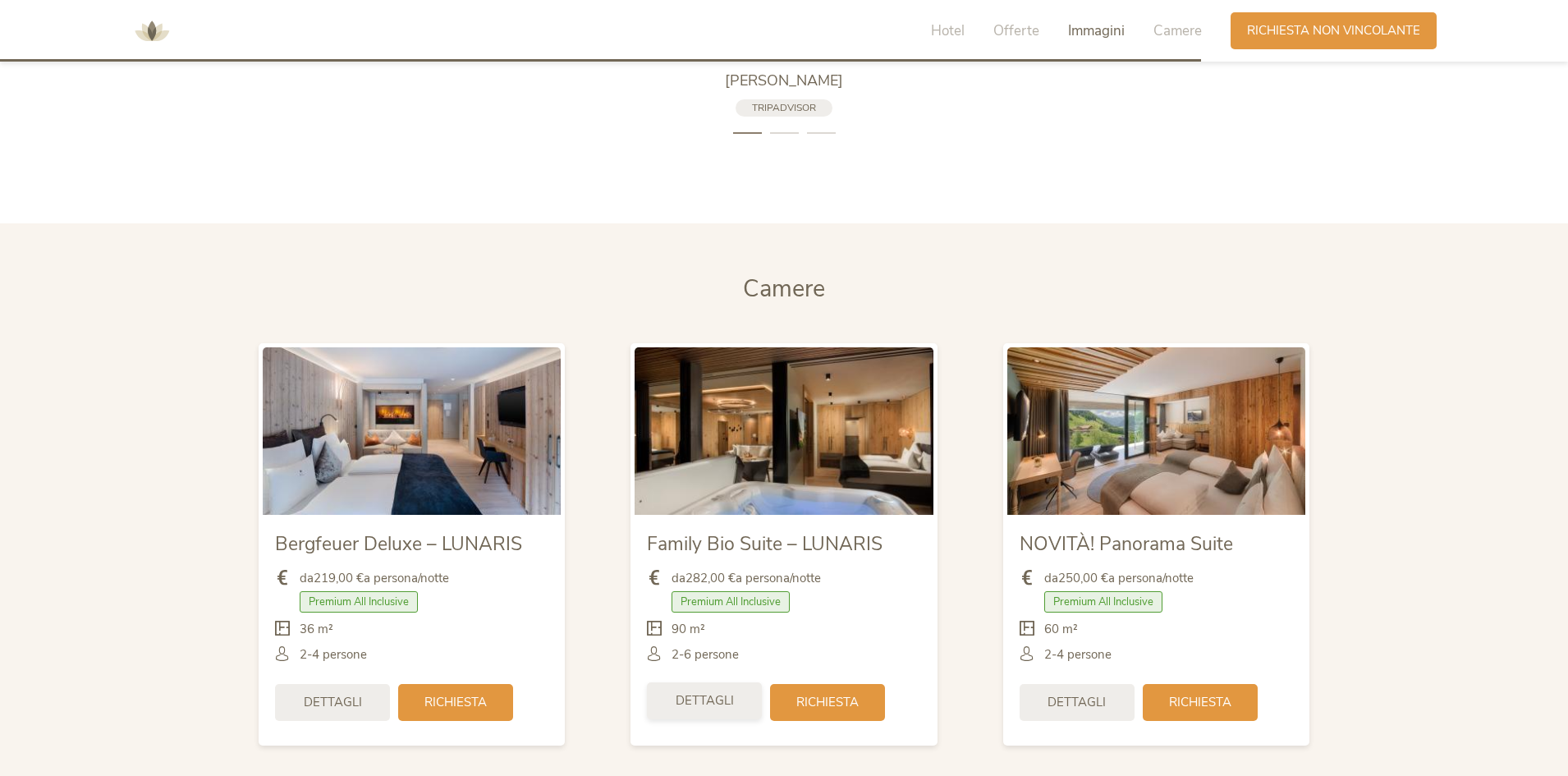
click at [715, 708] on span "Dettagli" at bounding box center [705, 700] width 59 height 18
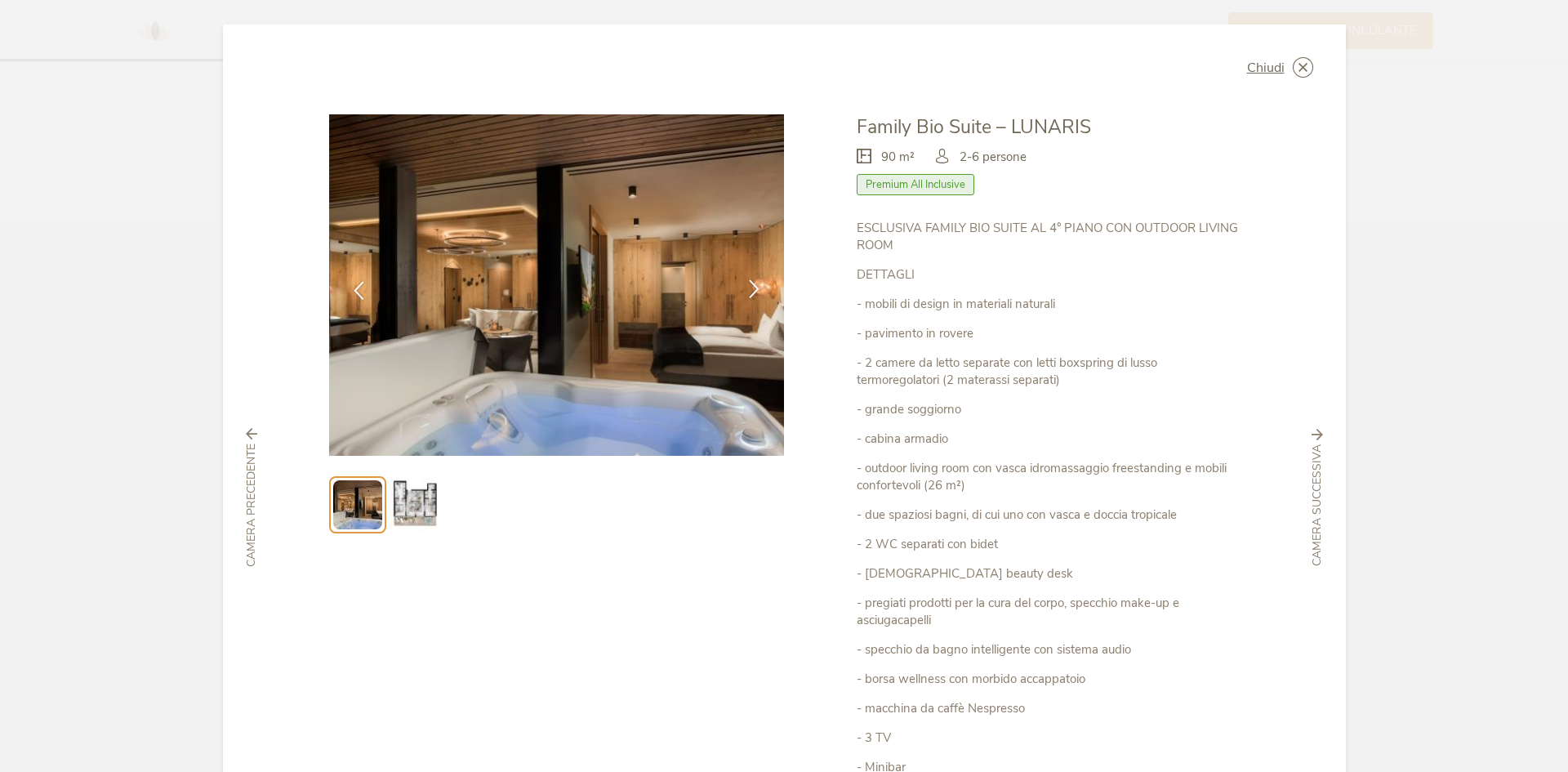
click at [746, 291] on icon at bounding box center [753, 288] width 18 height 18
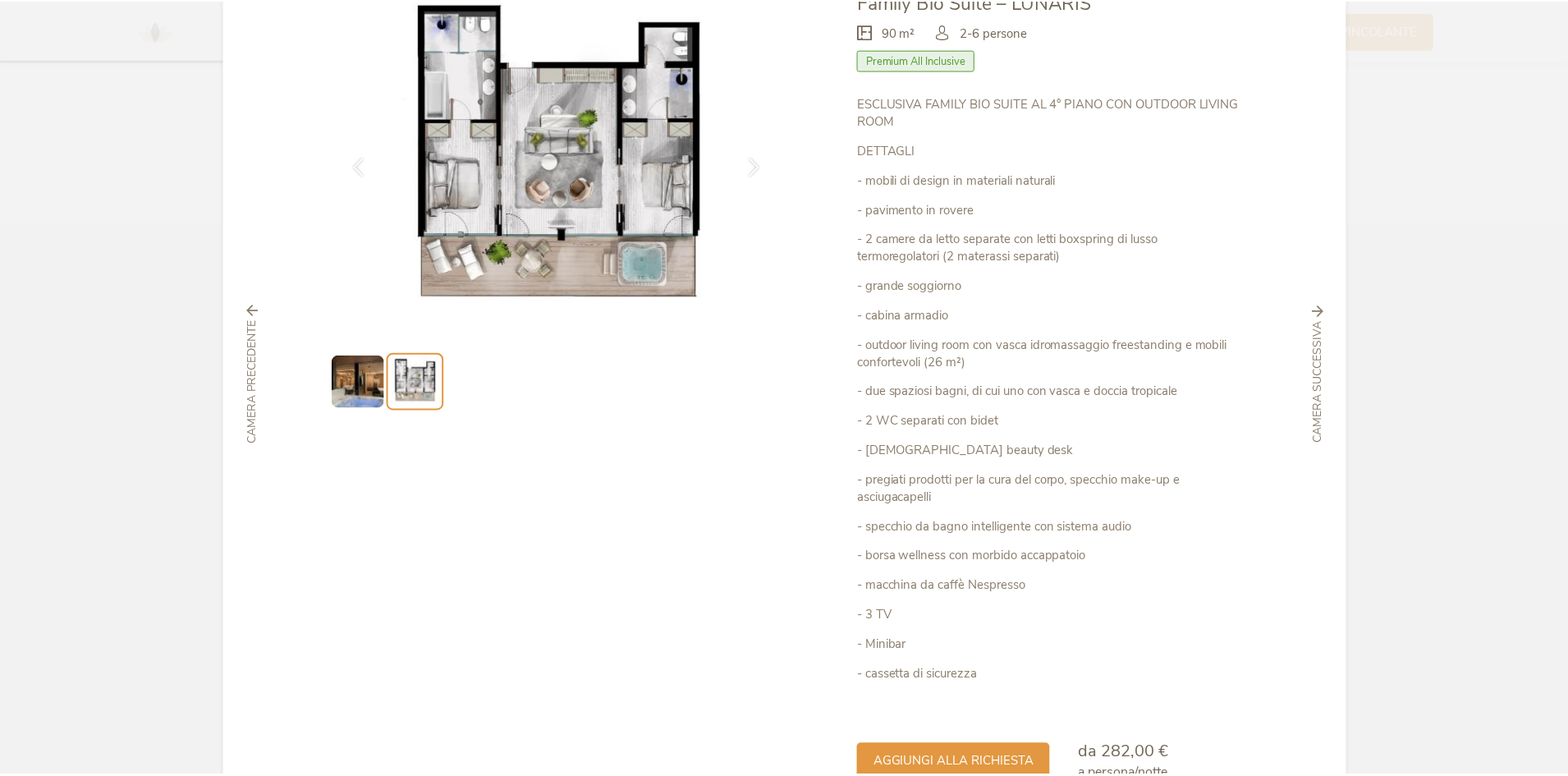
scroll to position [0, 0]
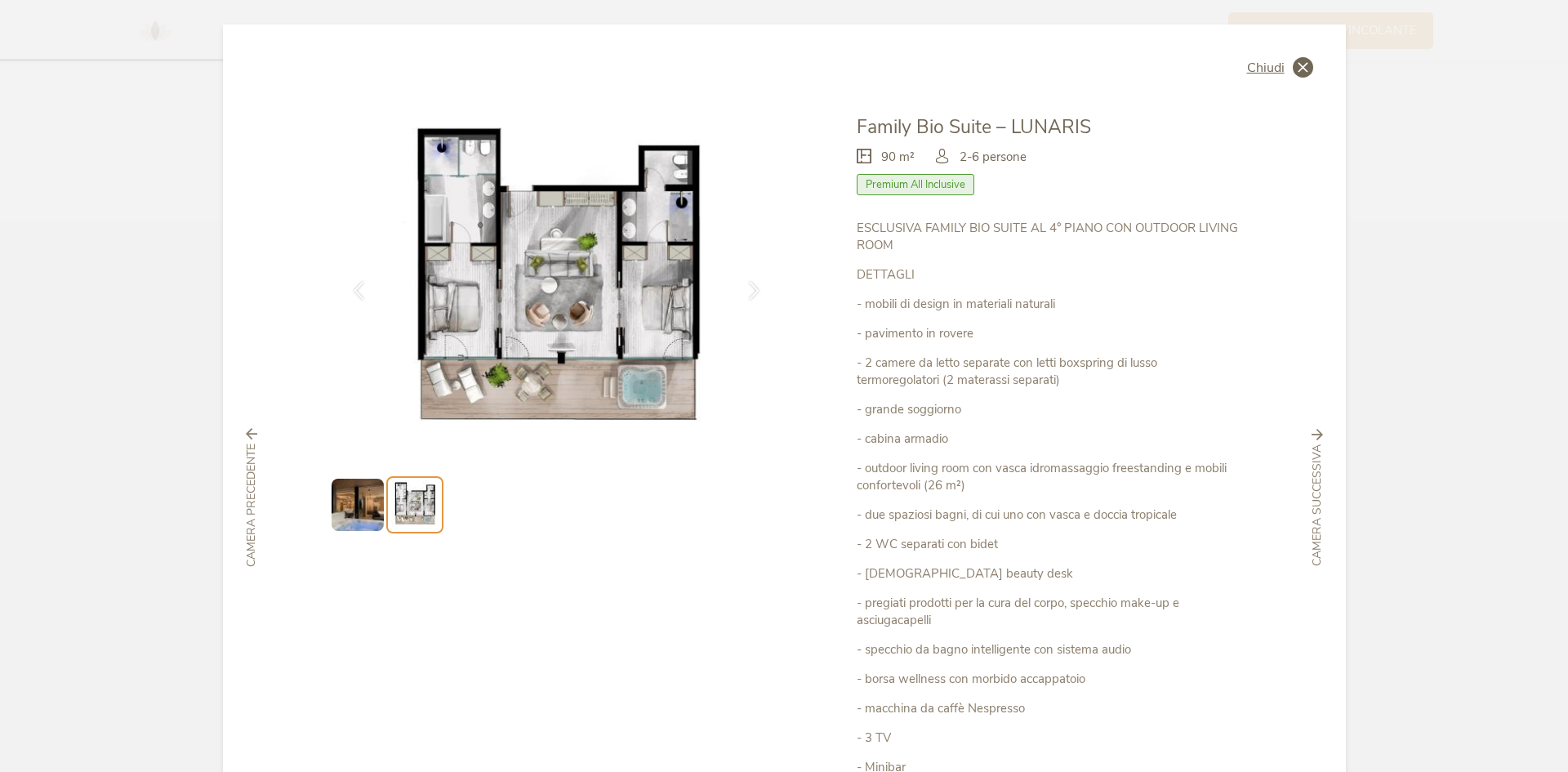
click at [1292, 67] on icon at bounding box center [1303, 67] width 20 height 20
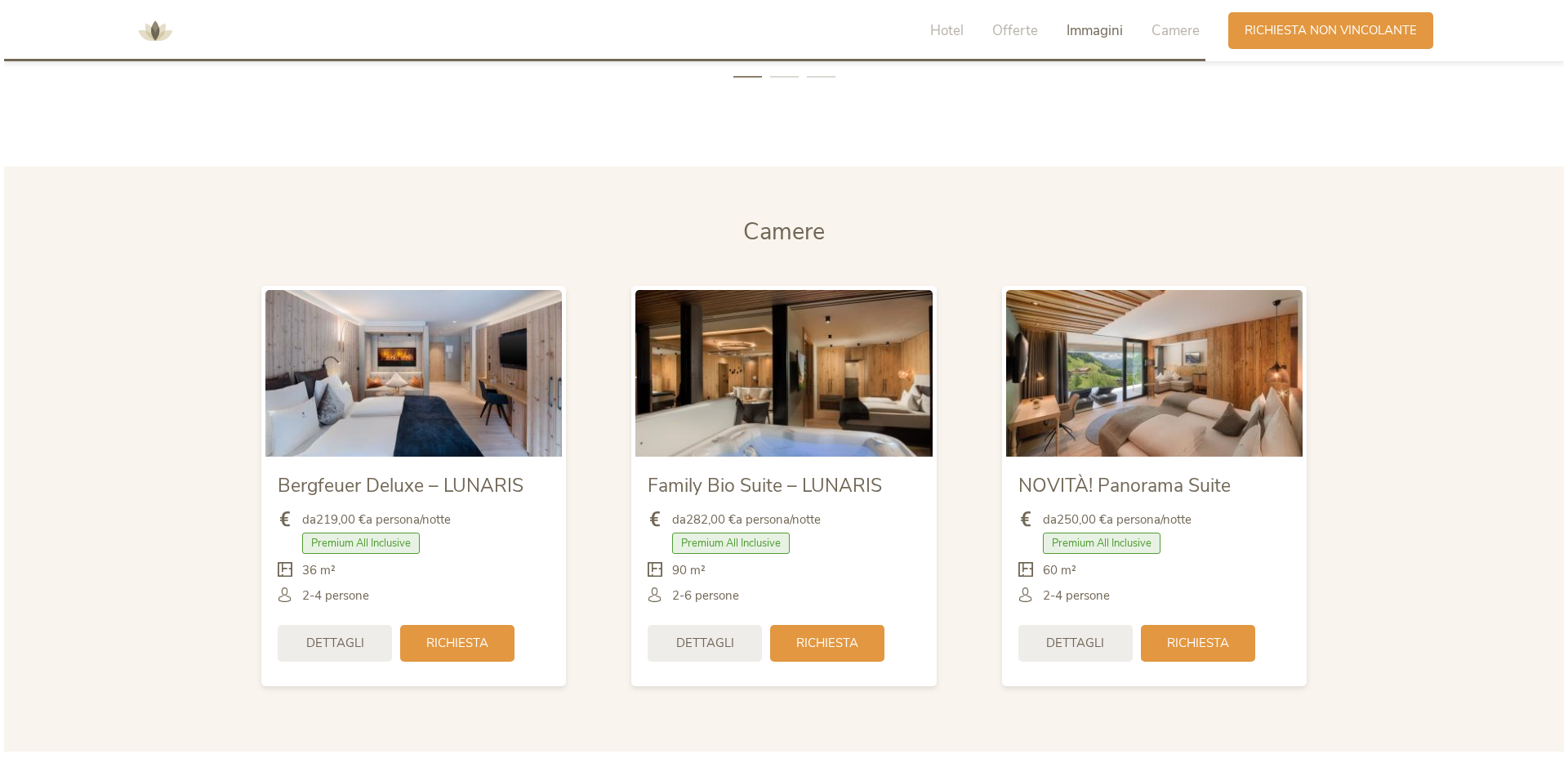
scroll to position [3849, 0]
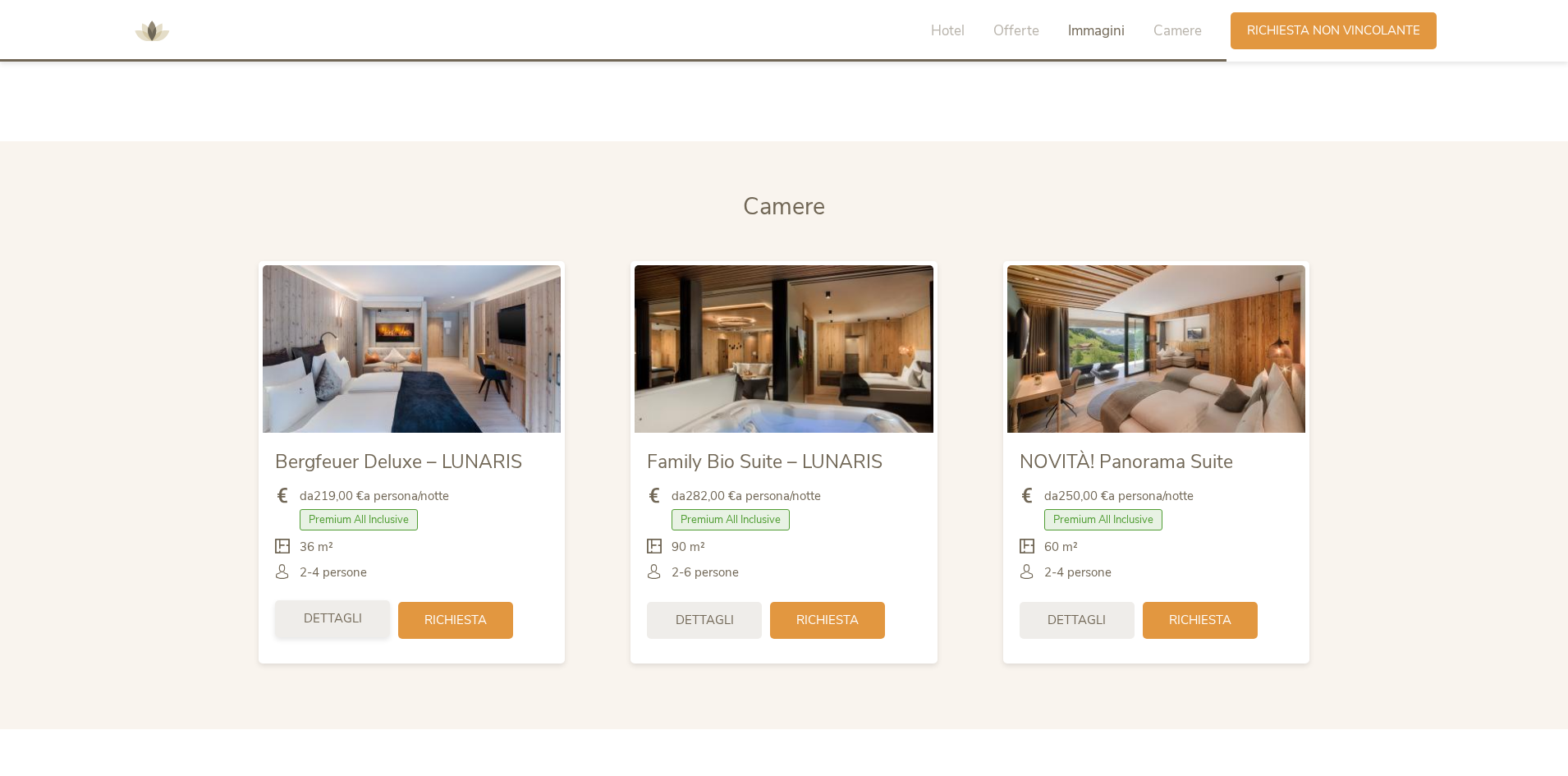
click at [340, 613] on span "Dettagli" at bounding box center [333, 618] width 59 height 18
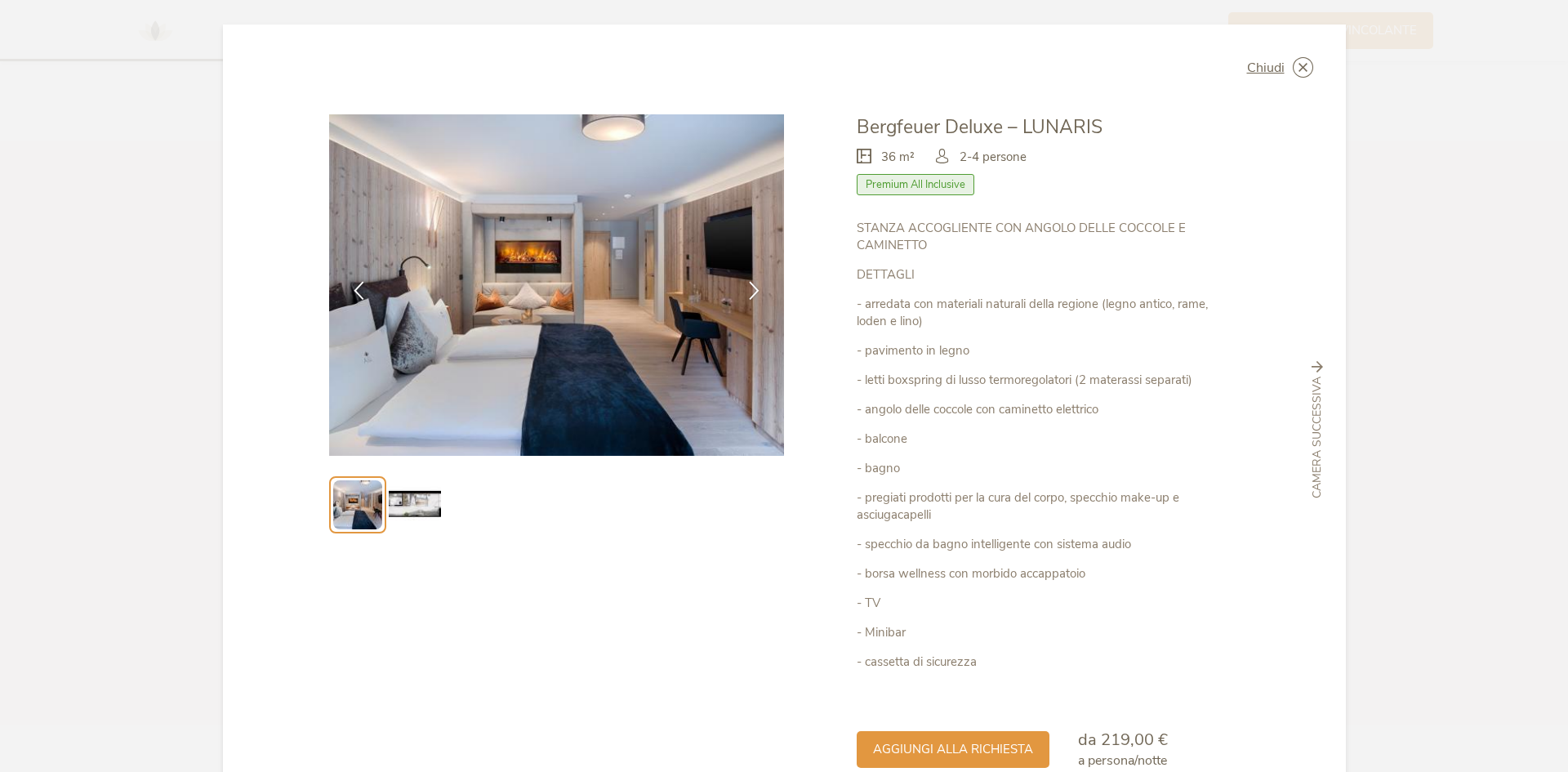
click at [416, 503] on img at bounding box center [414, 504] width 53 height 53
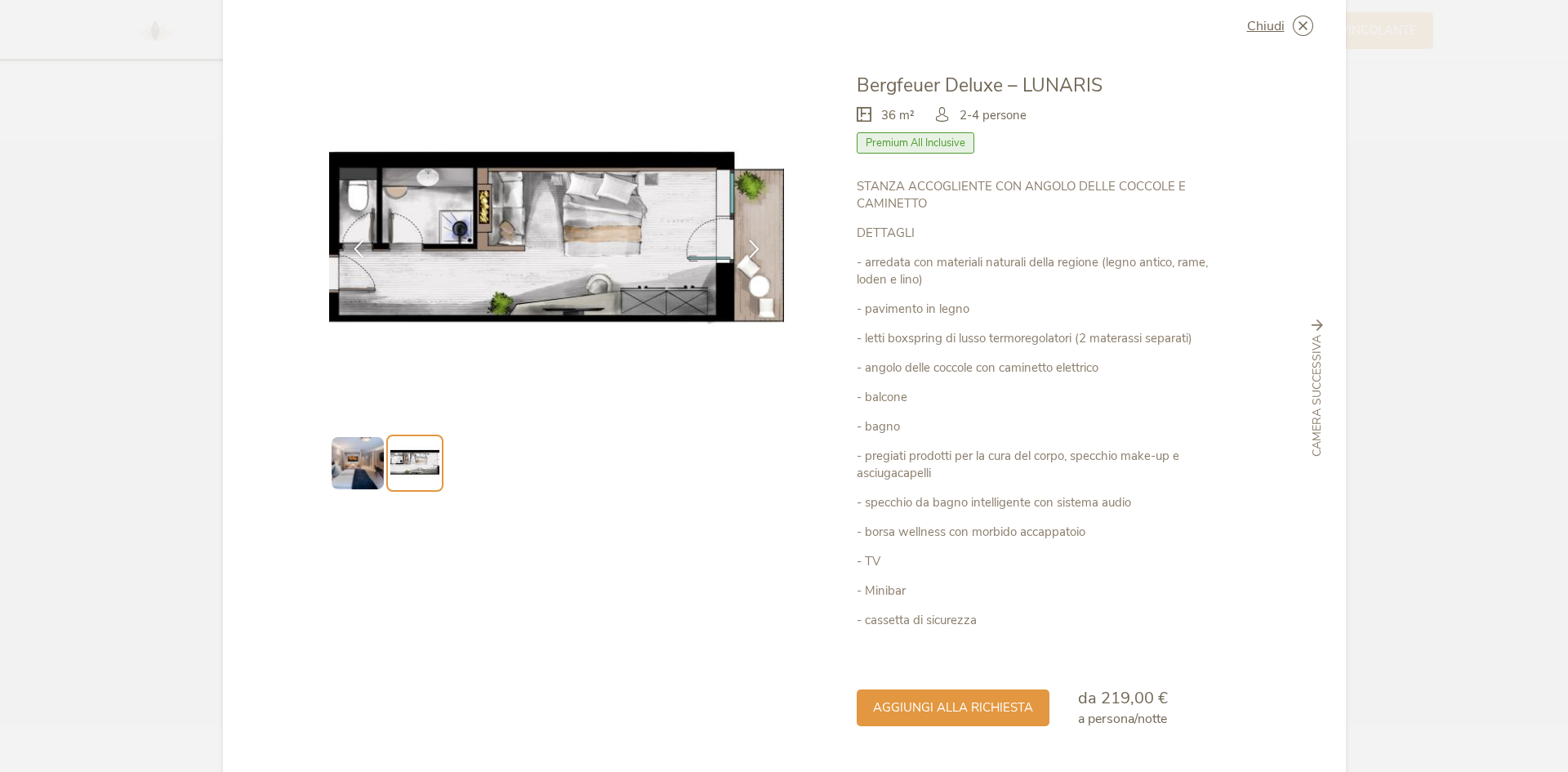
scroll to position [0, 0]
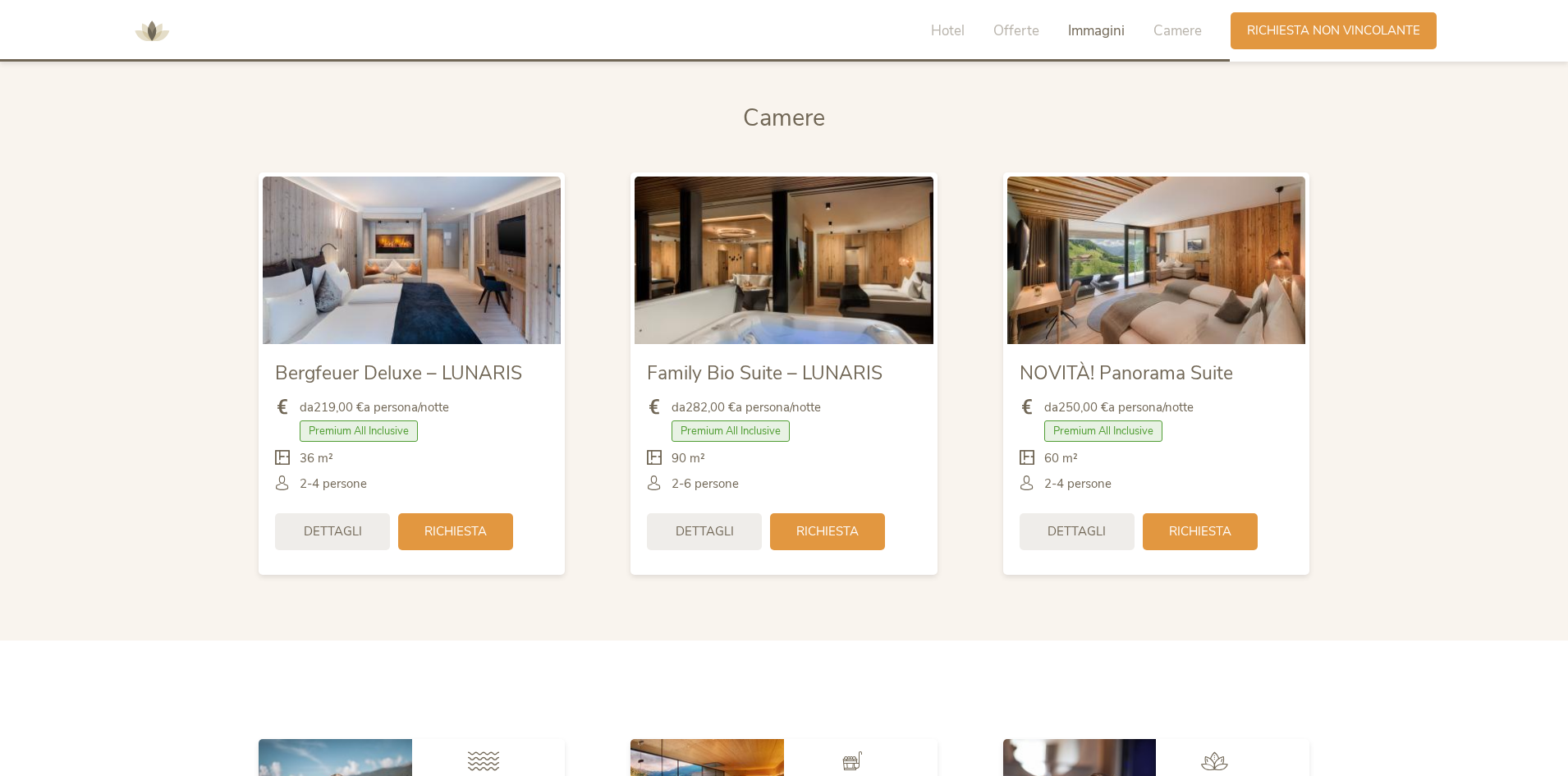
scroll to position [3878, 0]
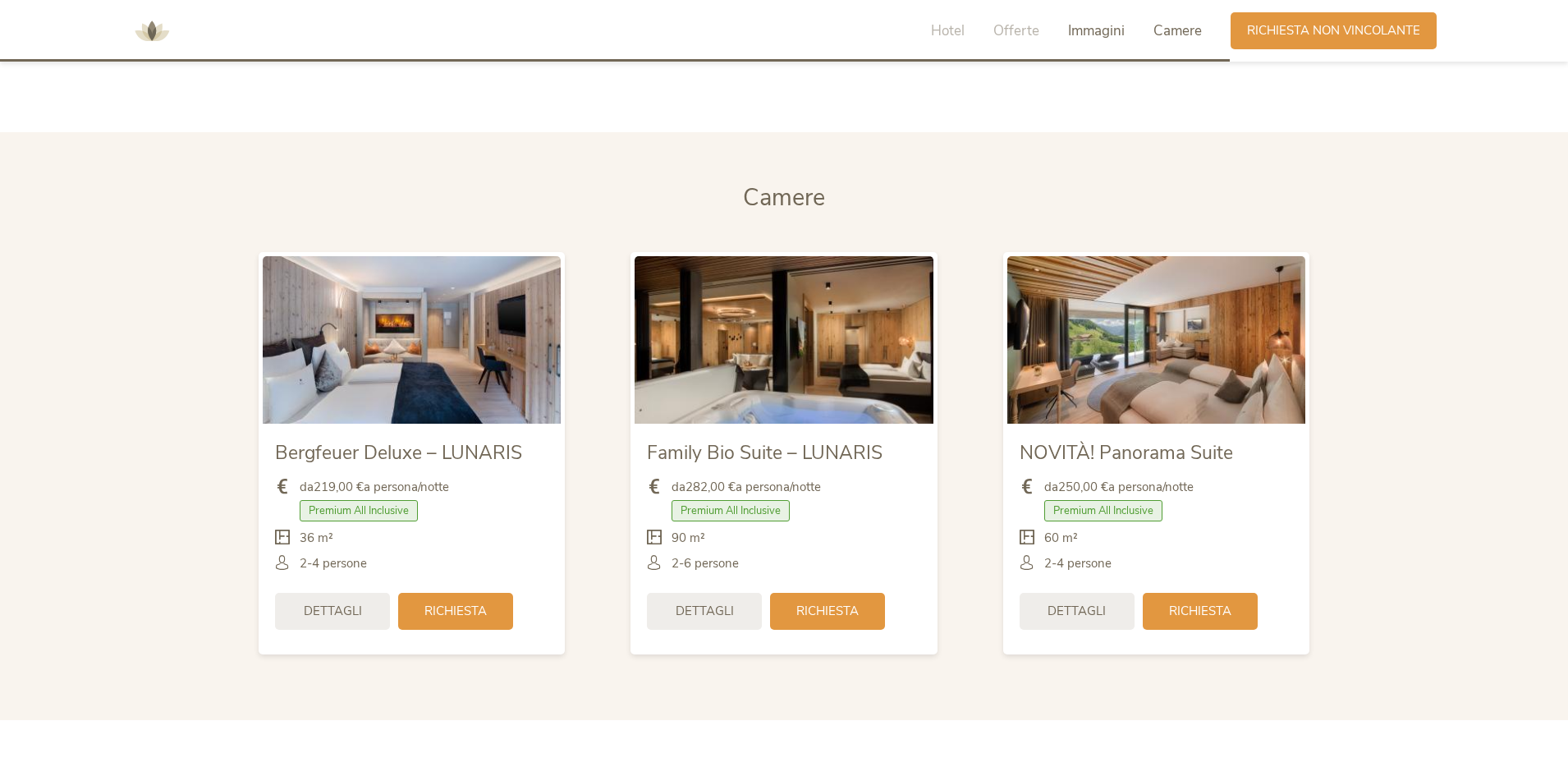
click at [1179, 33] on span "Camere" at bounding box center [1178, 31] width 48 height 19
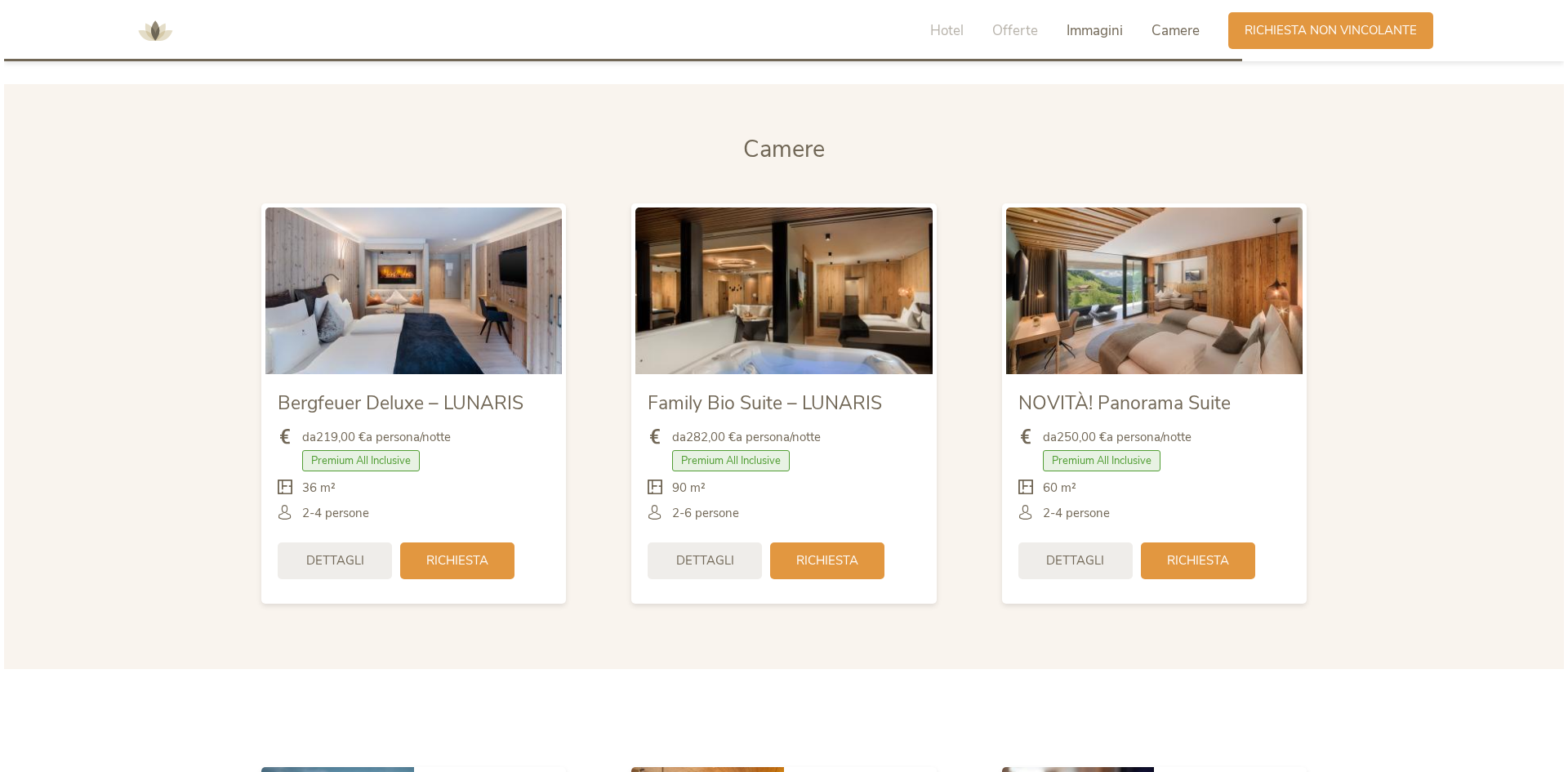
scroll to position [3907, 0]
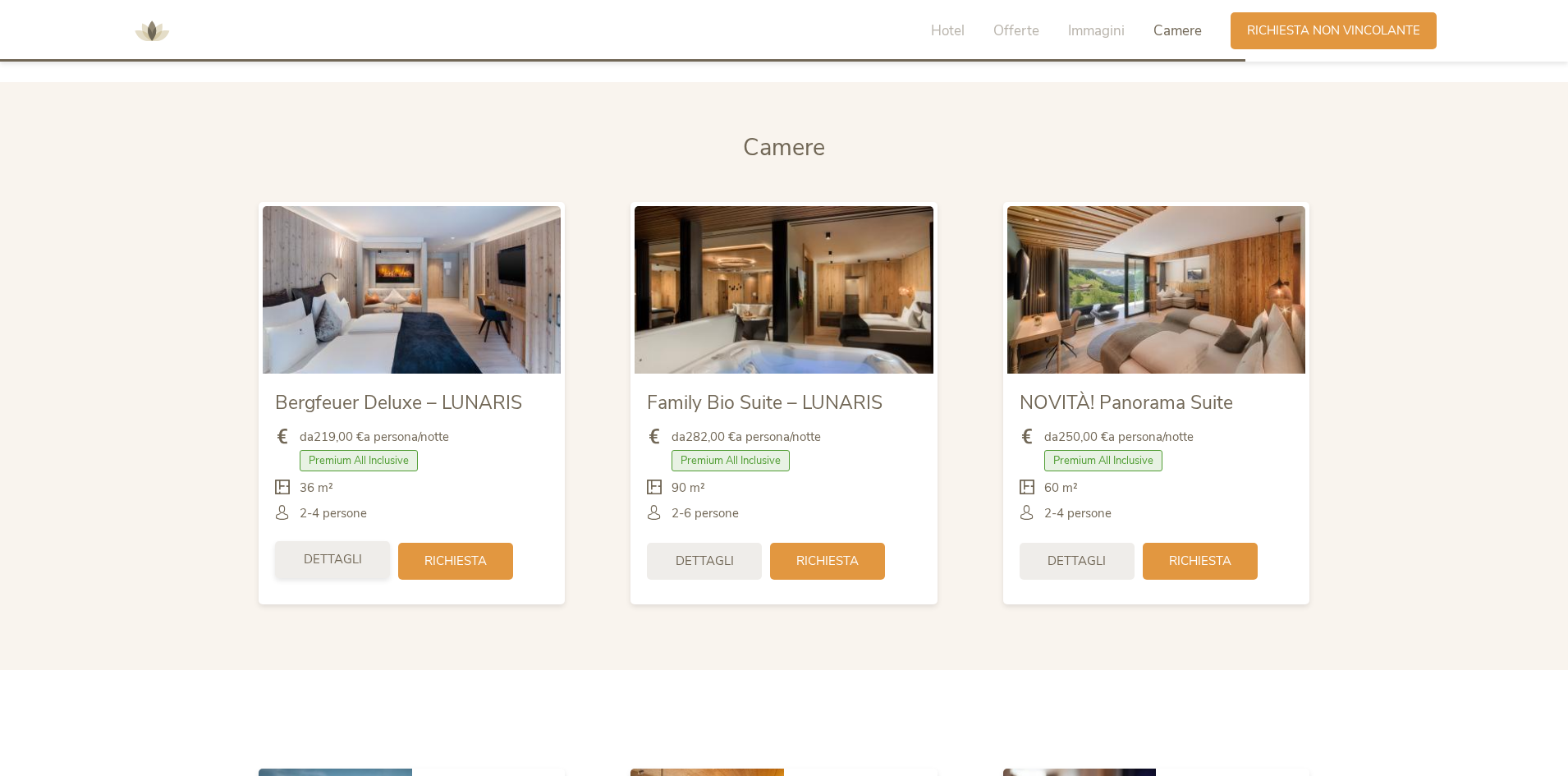
click at [312, 567] on span "Dettagli" at bounding box center [333, 559] width 59 height 18
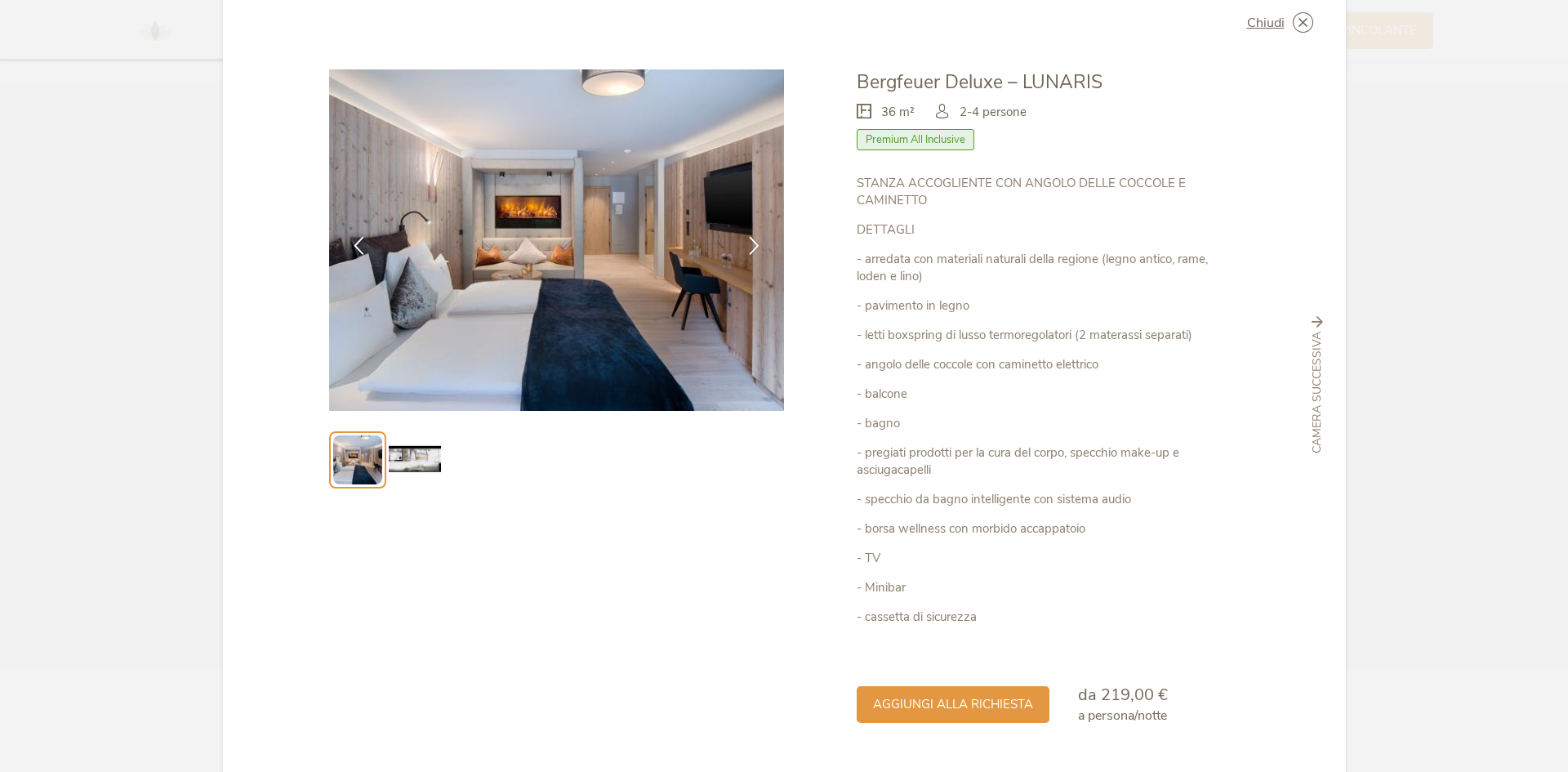
scroll to position [88, 0]
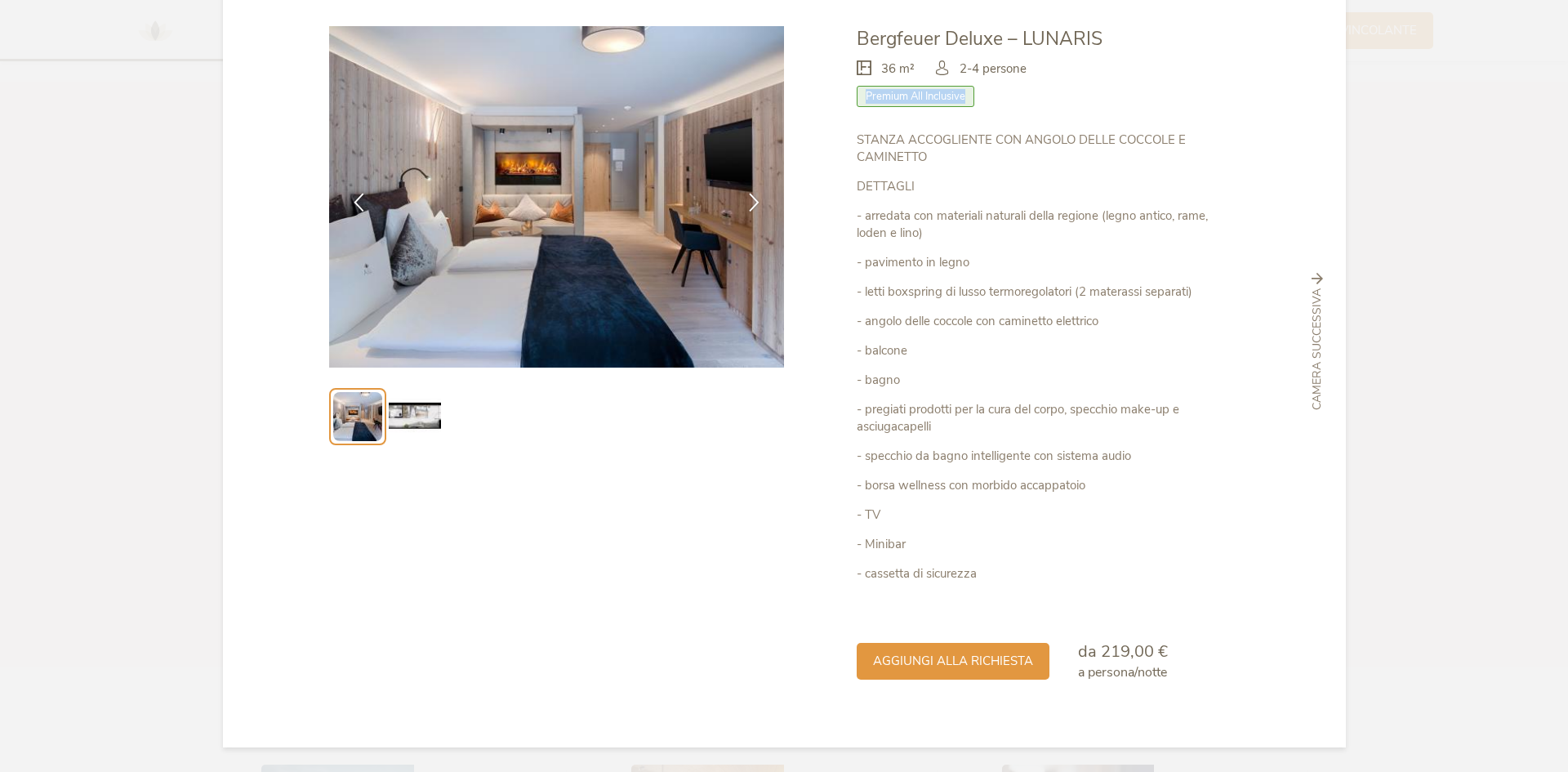
drag, startPoint x: 860, startPoint y: 95, endPoint x: 970, endPoint y: 97, distance: 110.0
click at [970, 97] on span "Premium All Inclusive" at bounding box center [914, 96] width 117 height 21
click at [1015, 108] on div "Premium All Inclusive" at bounding box center [1047, 101] width 382 height 30
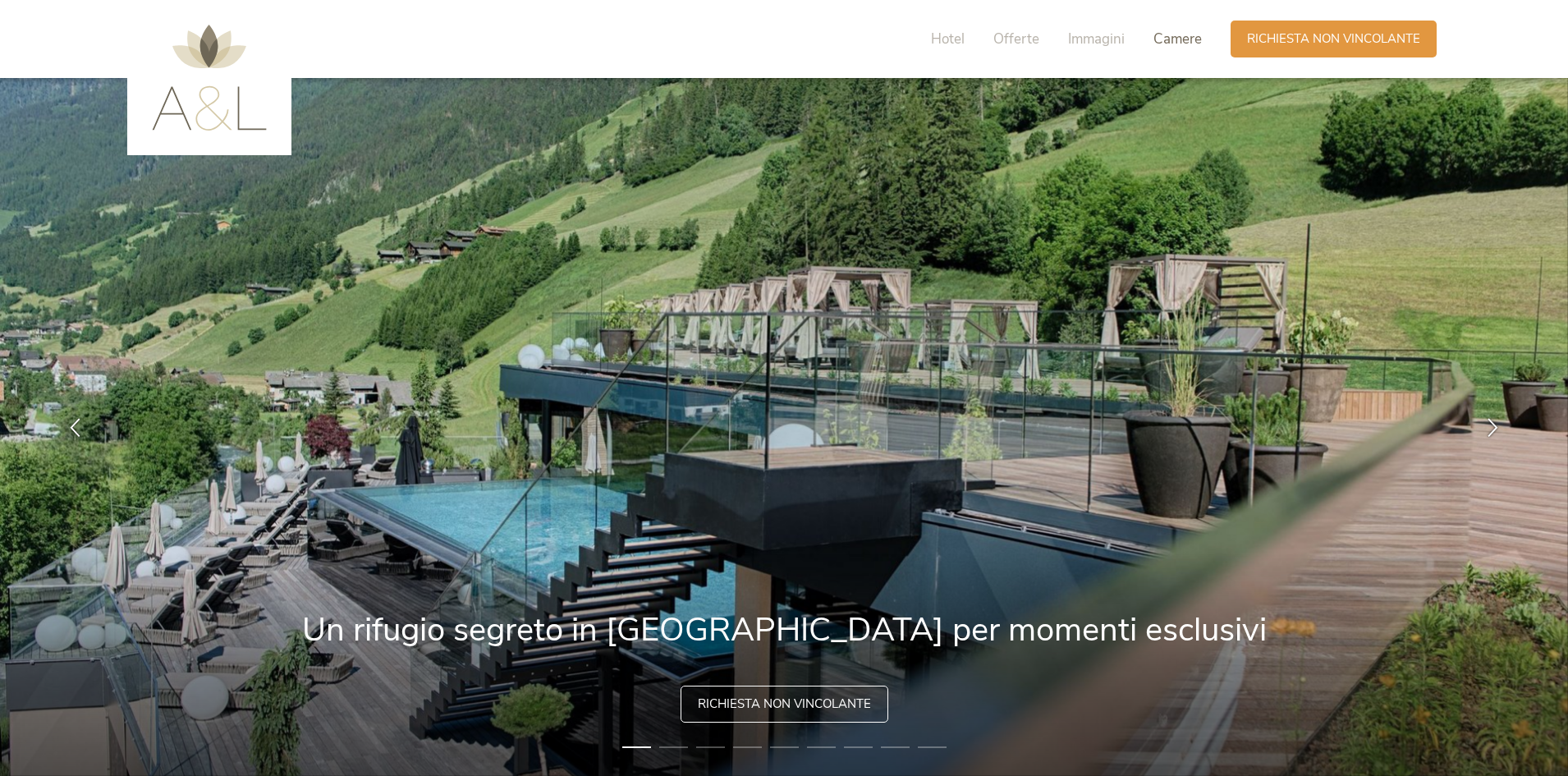
click at [1160, 43] on span "Camere" at bounding box center [1178, 39] width 48 height 19
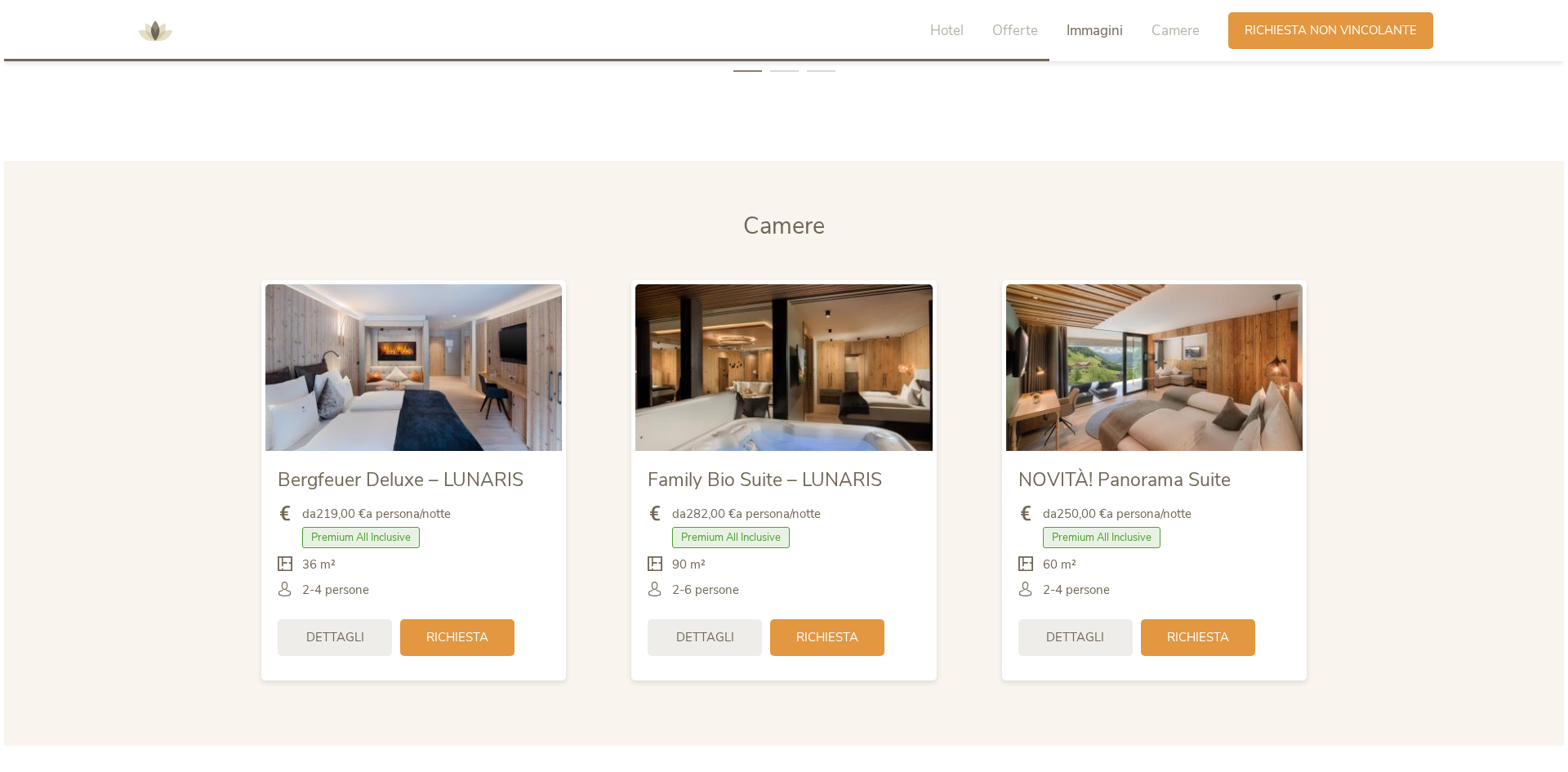
scroll to position [3907, 0]
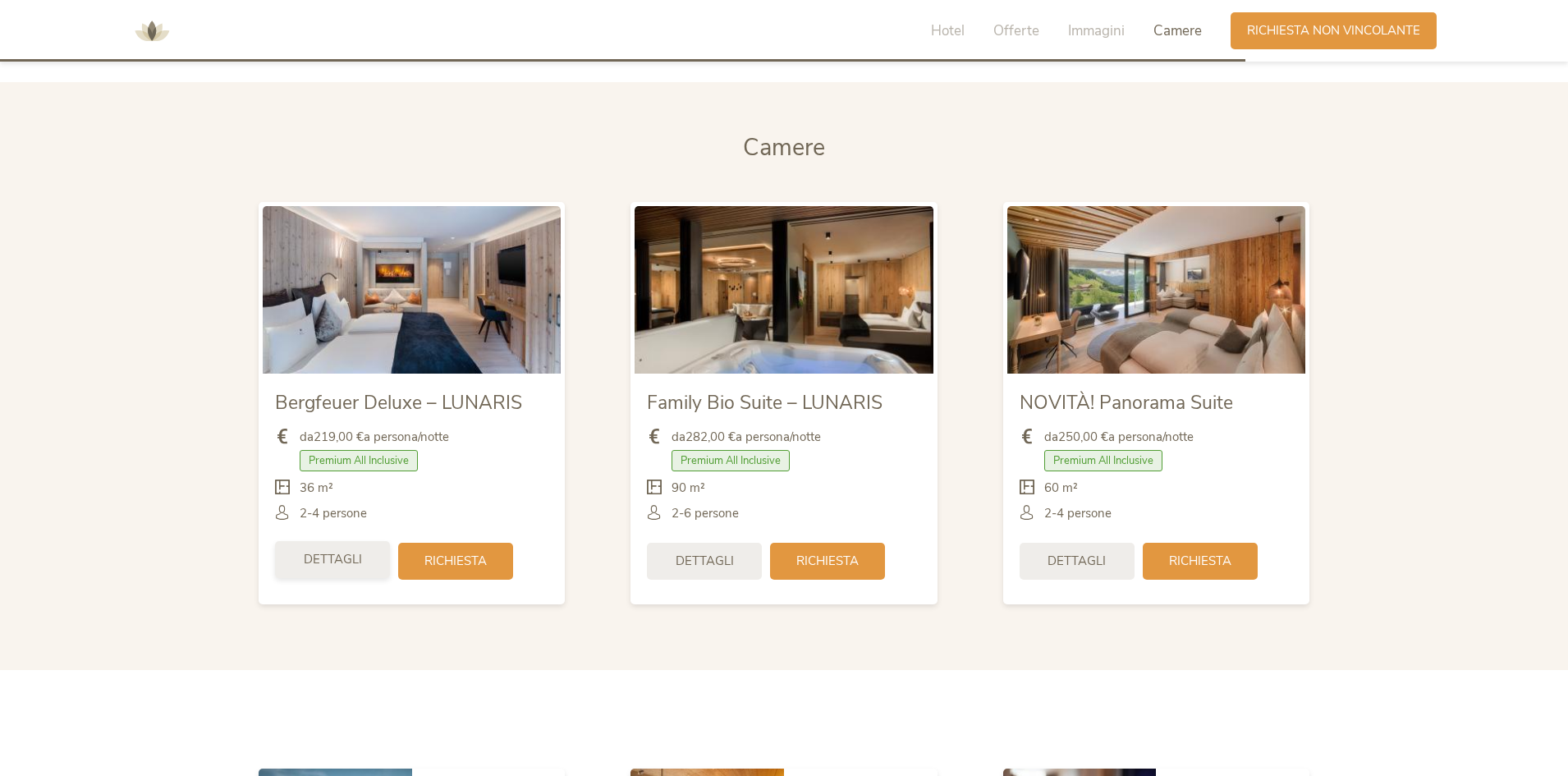
click at [320, 557] on span "Dettagli" at bounding box center [333, 559] width 59 height 18
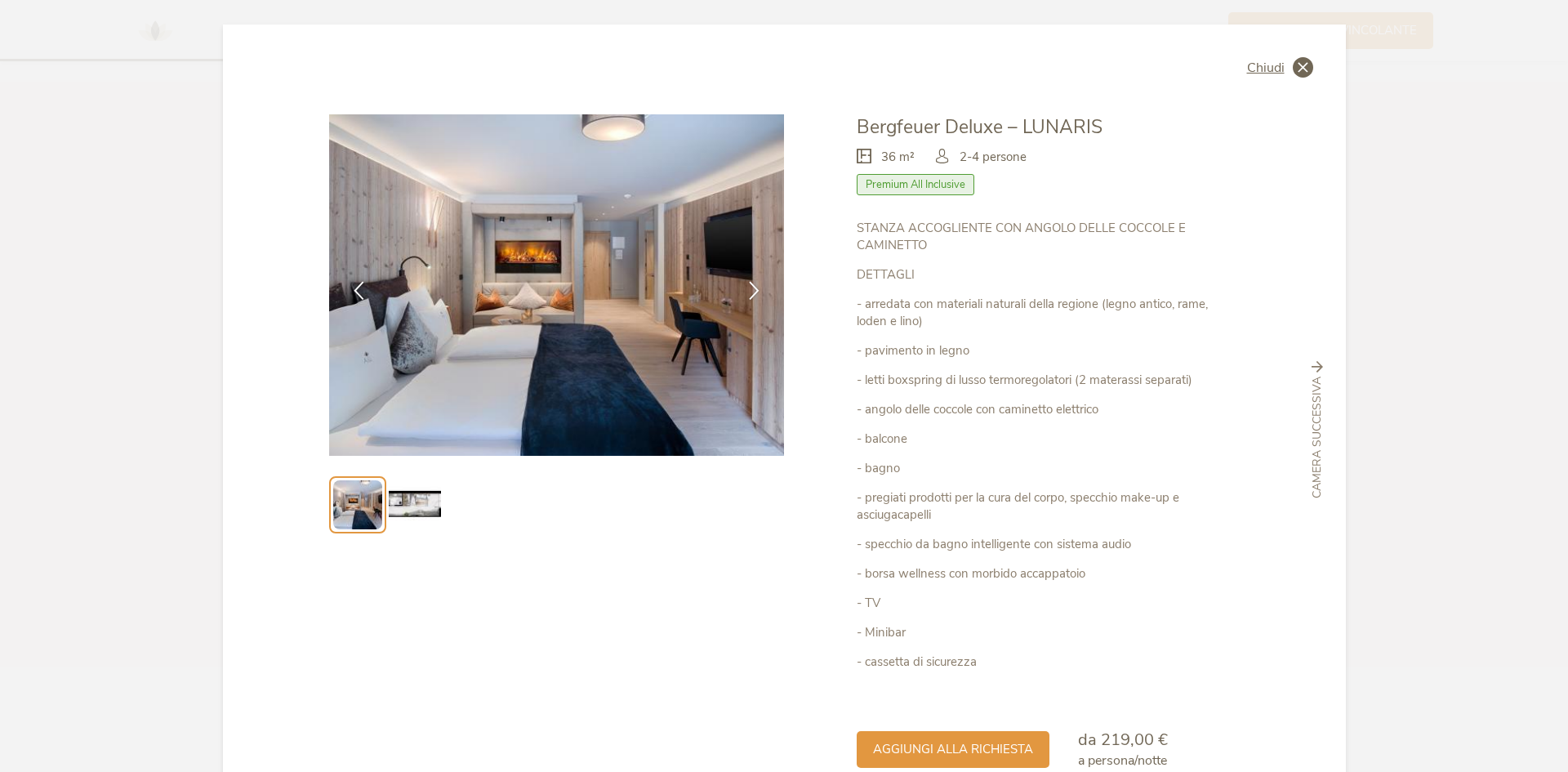
click at [1304, 63] on icon at bounding box center [1303, 67] width 20 height 20
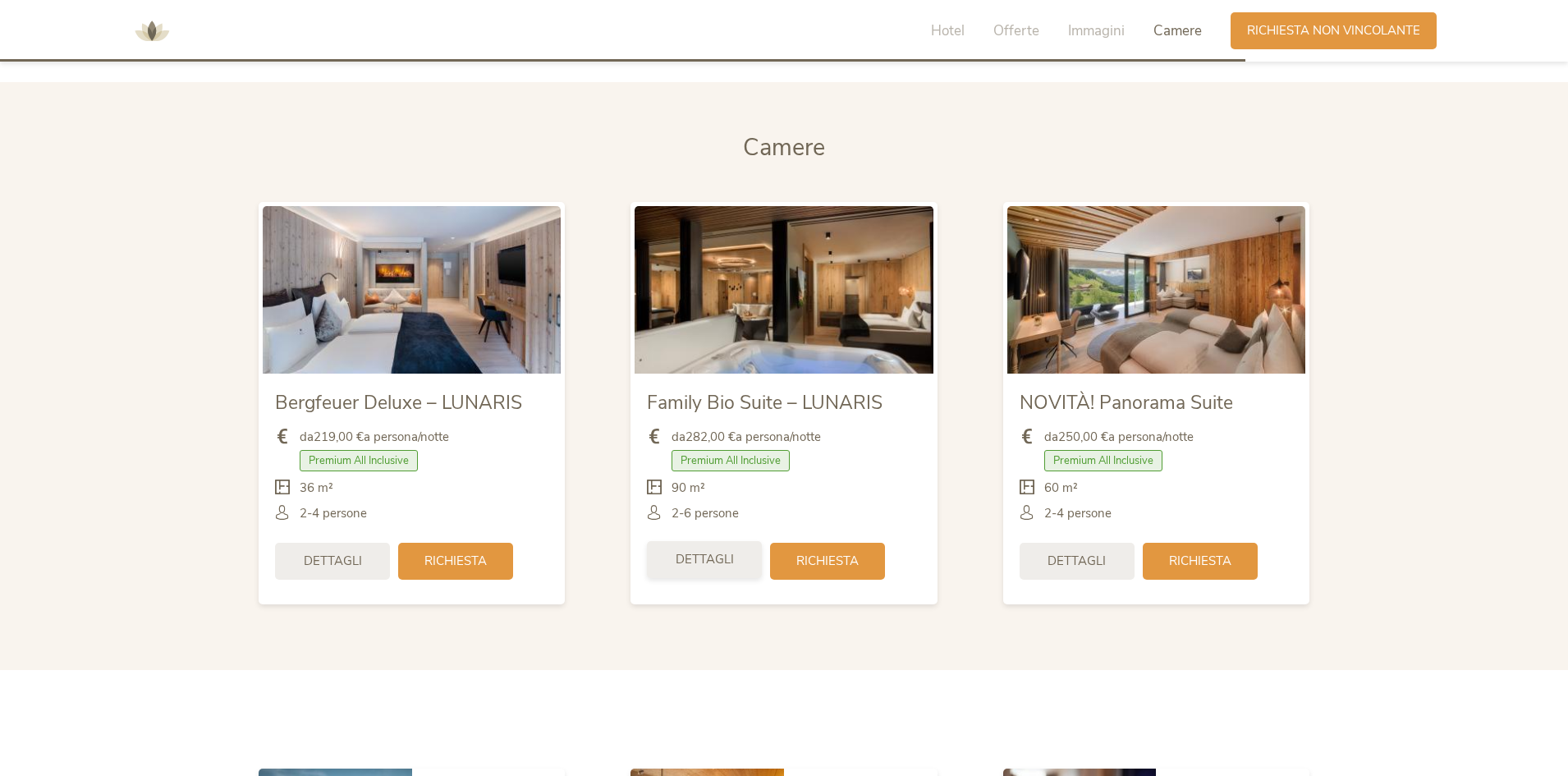
click at [683, 566] on span "Dettagli" at bounding box center [705, 559] width 59 height 18
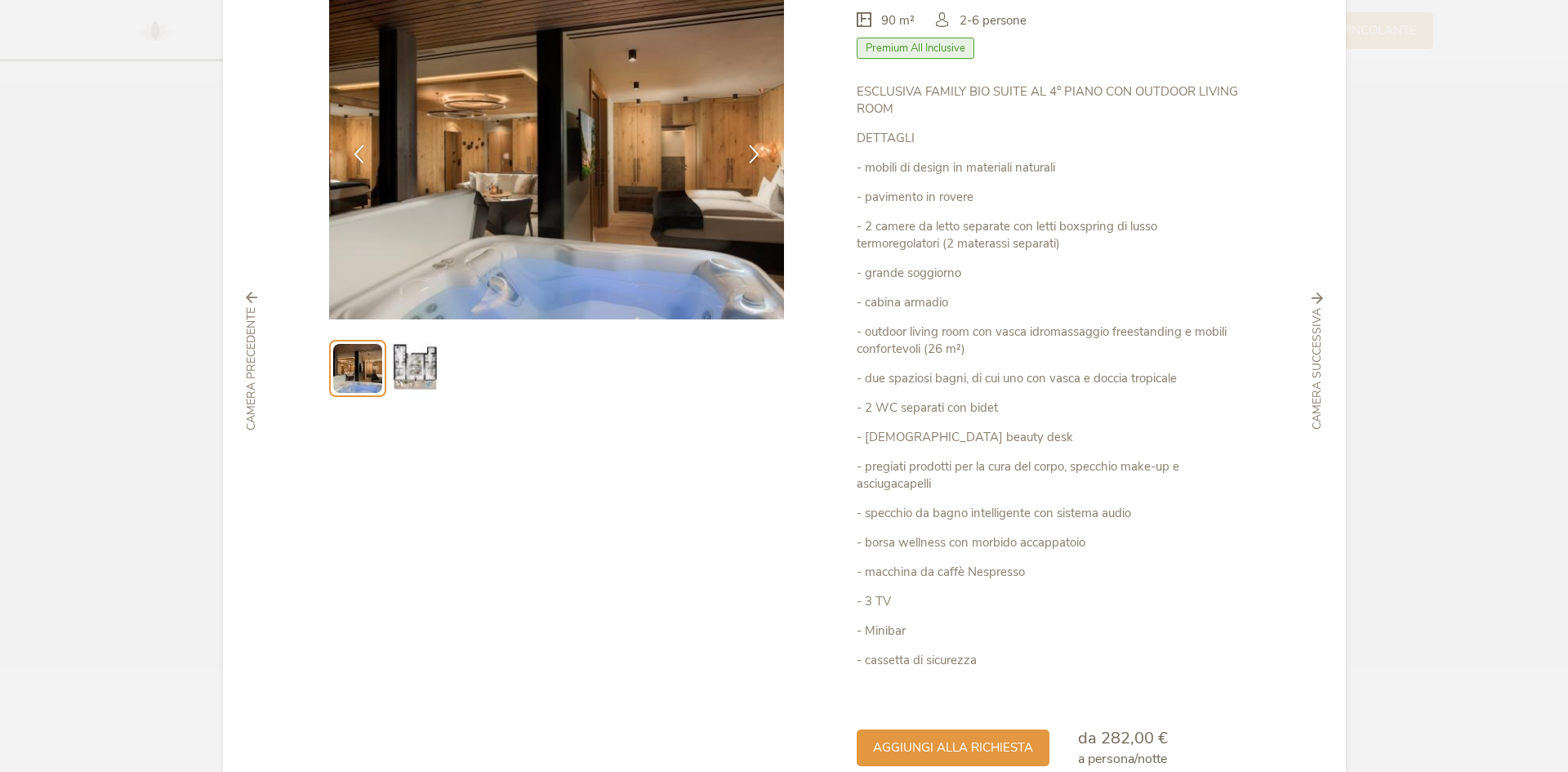
scroll to position [164, 0]
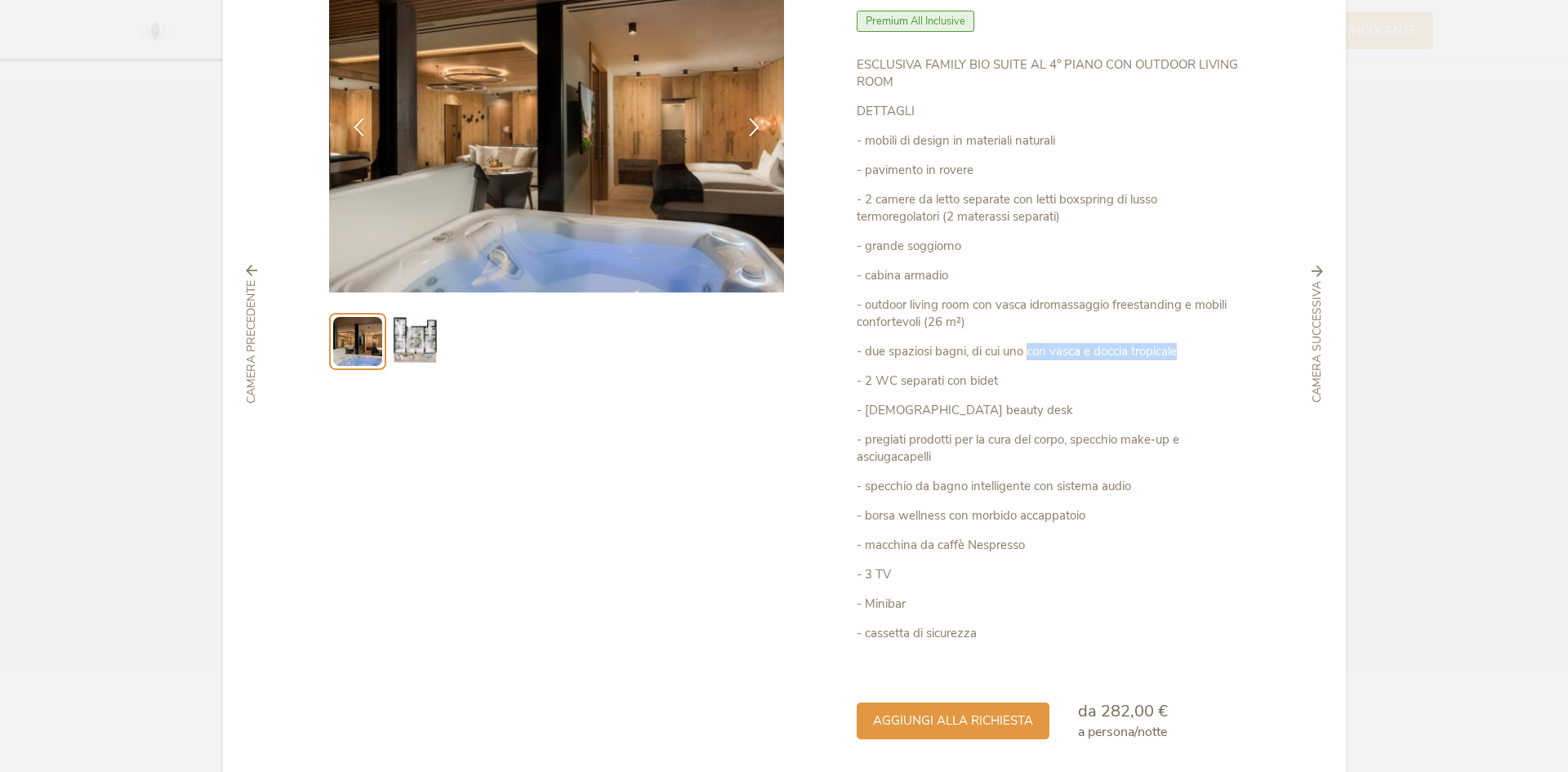
drag, startPoint x: 1024, startPoint y: 348, endPoint x: 1183, endPoint y: 347, distance: 159.0
click at [1183, 347] on p "- due spaziosi bagni, di cui uno con vasca e doccia tropicale" at bounding box center [1047, 351] width 382 height 18
drag, startPoint x: 981, startPoint y: 379, endPoint x: 998, endPoint y: 382, distance: 17.3
click at [998, 382] on p "- 2 WC separati con bidet" at bounding box center [1047, 381] width 382 height 18
click at [964, 424] on div "ESCLUSIVA FAMILY BIO SUITE AL 4° PIANO CON OUTDOOR LIVING ROOM DETTAGLI - mobil…" at bounding box center [1047, 363] width 382 height 615
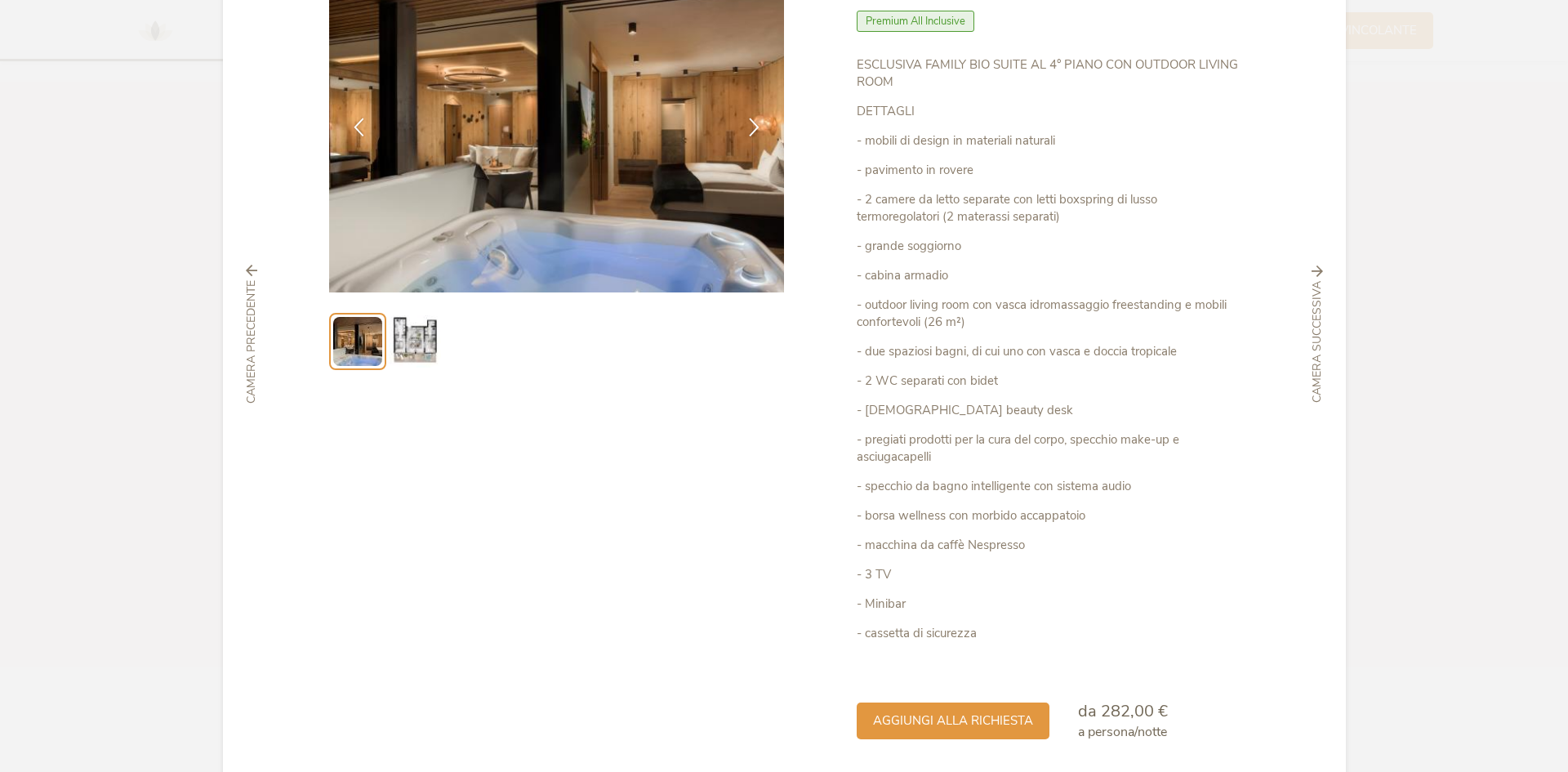
click at [972, 477] on div "ESCLUSIVA FAMILY BIO SUITE AL 4° PIANO CON OUTDOOR LIVING ROOM DETTAGLI - mobil…" at bounding box center [1047, 363] width 382 height 615
drag, startPoint x: 897, startPoint y: 516, endPoint x: 1101, endPoint y: 519, distance: 204.0
click at [1101, 519] on p "- borsa wellness con morbido accappatoio" at bounding box center [1047, 515] width 382 height 18
click at [1236, 524] on div "Chiudi Family Bio Suite – LUNARIS 90 m² Premium All Inclusive" at bounding box center [784, 334] width 1122 height 946
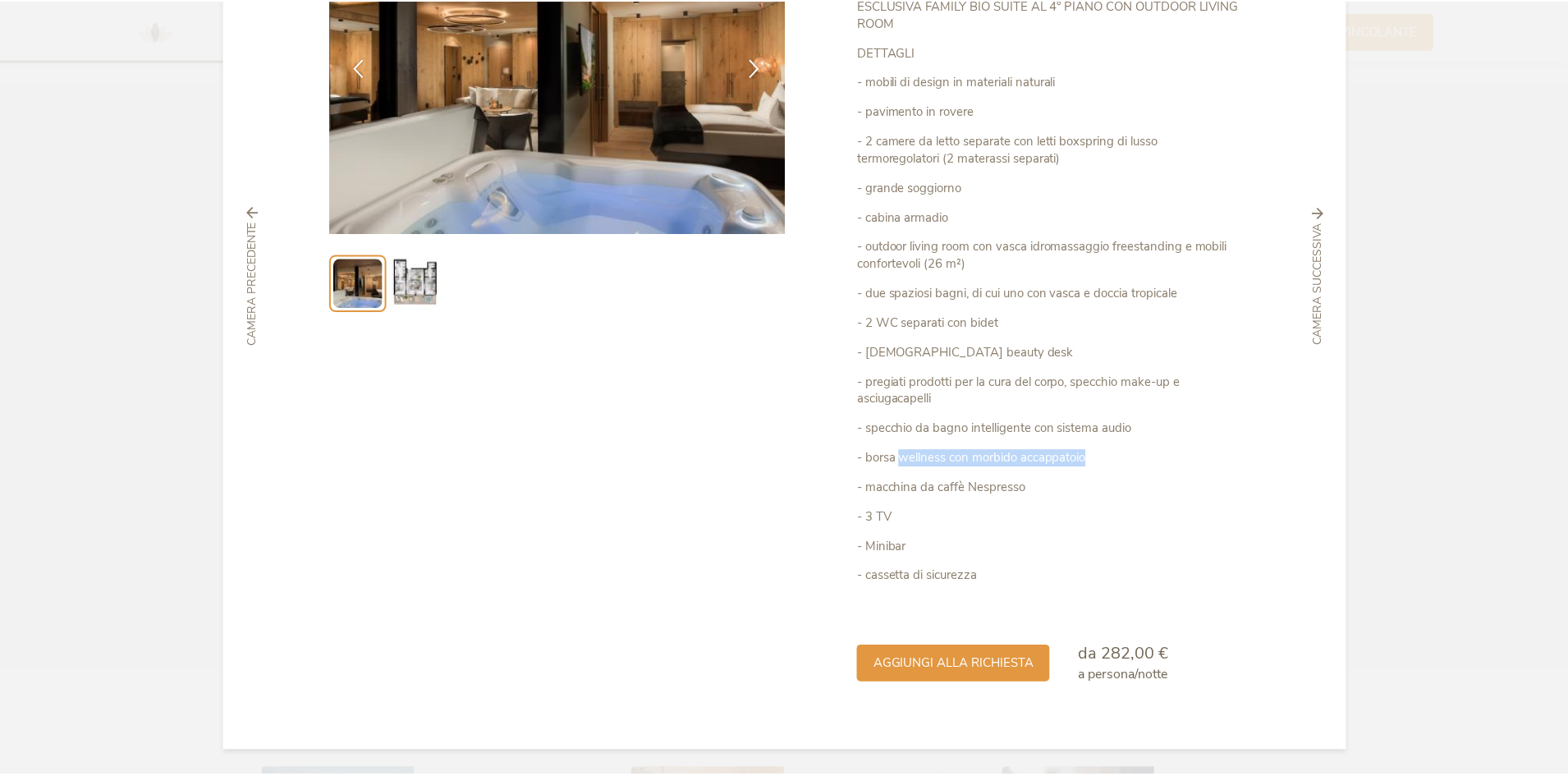
scroll to position [0, 0]
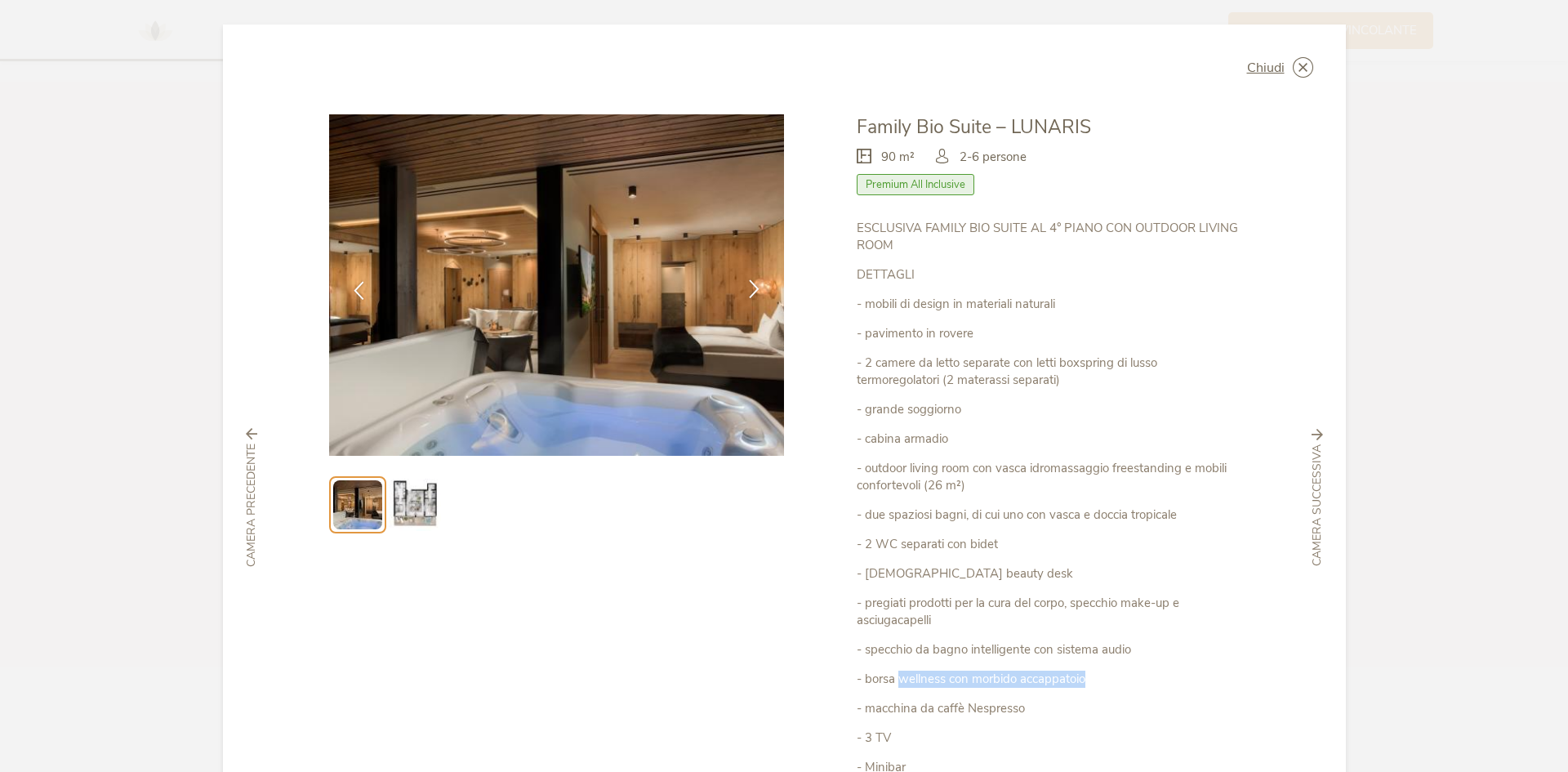
click at [746, 292] on icon at bounding box center [753, 288] width 18 height 18
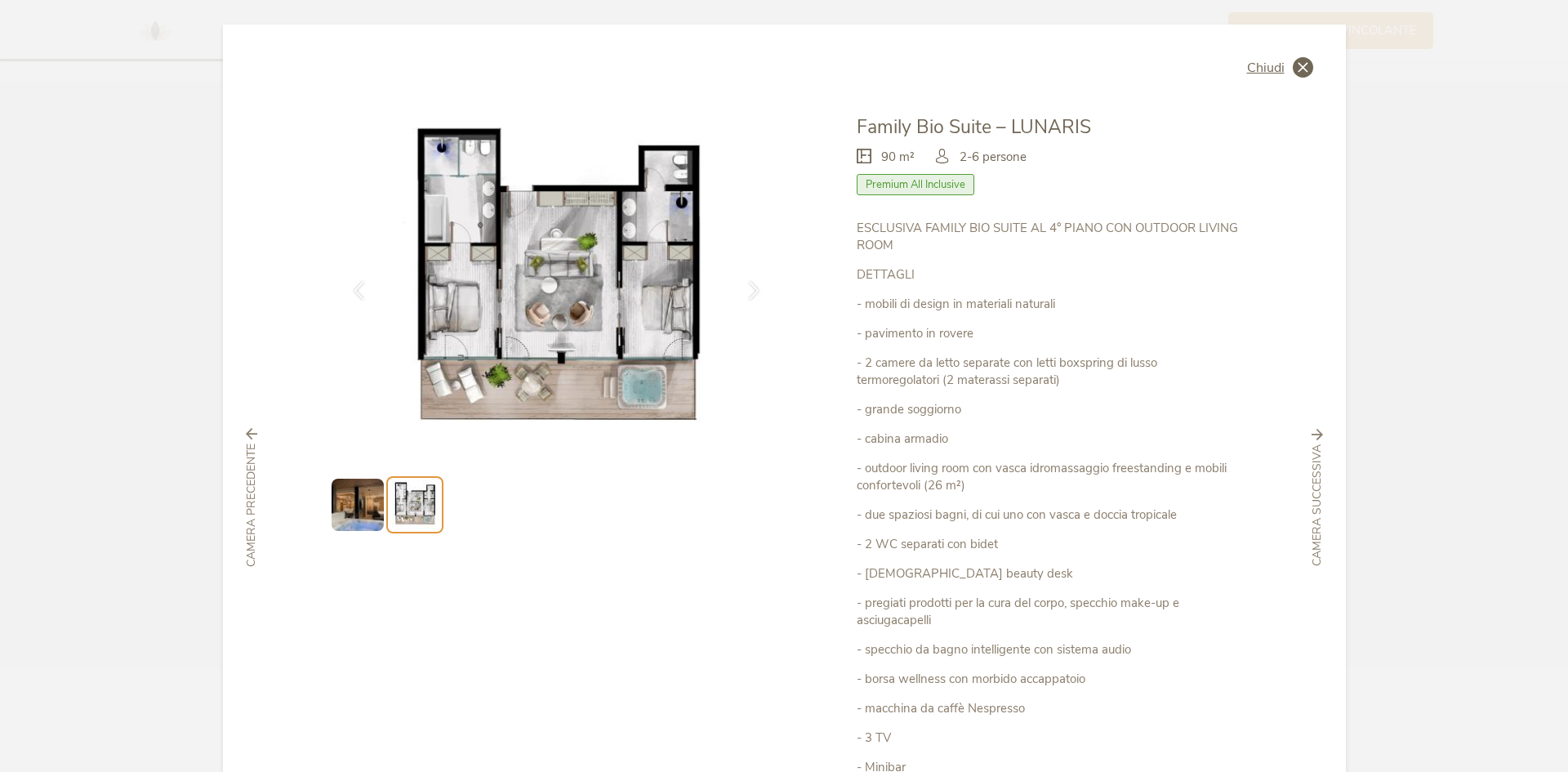
click at [1293, 70] on icon at bounding box center [1303, 67] width 20 height 20
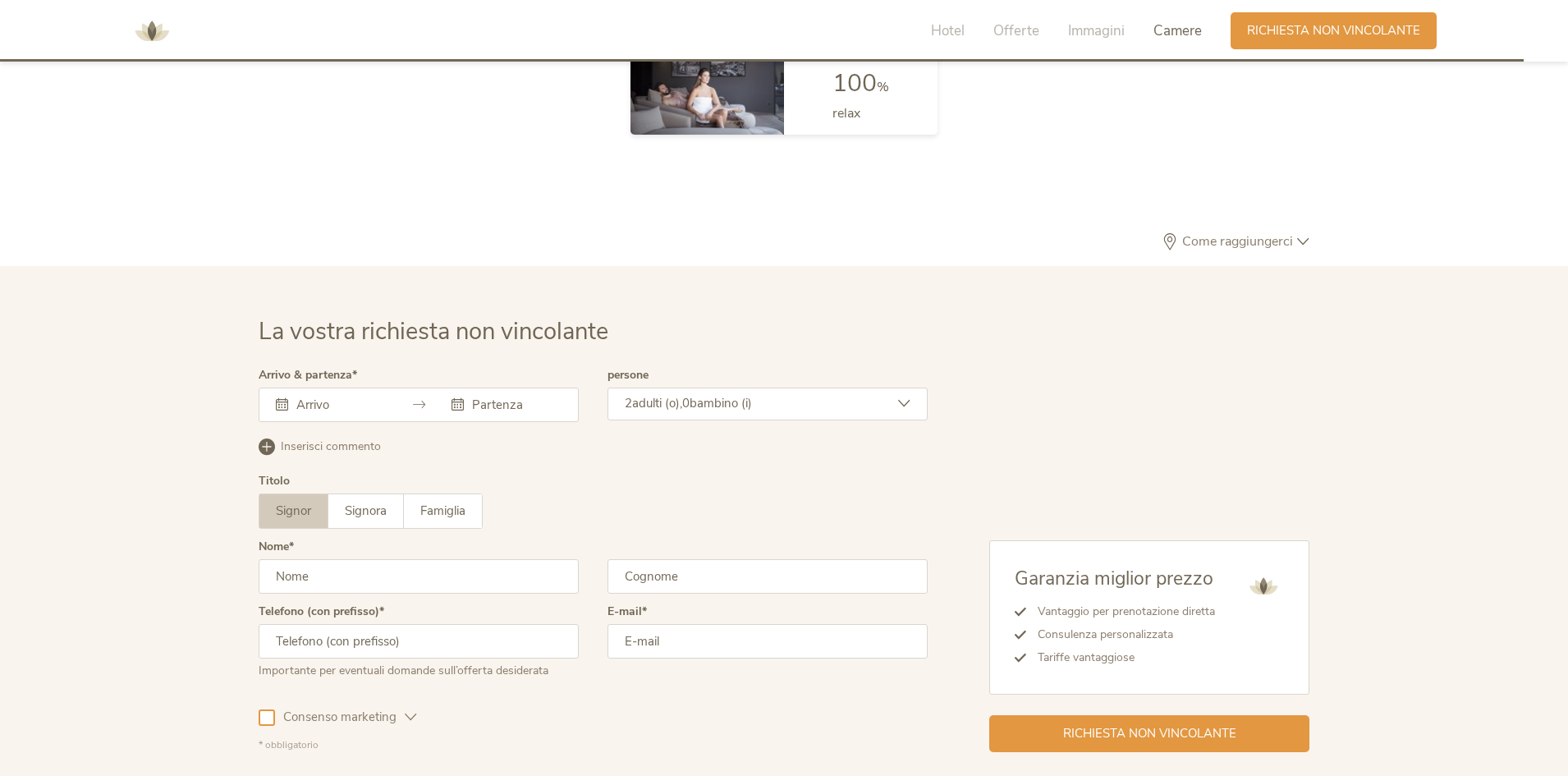
scroll to position [4945, 0]
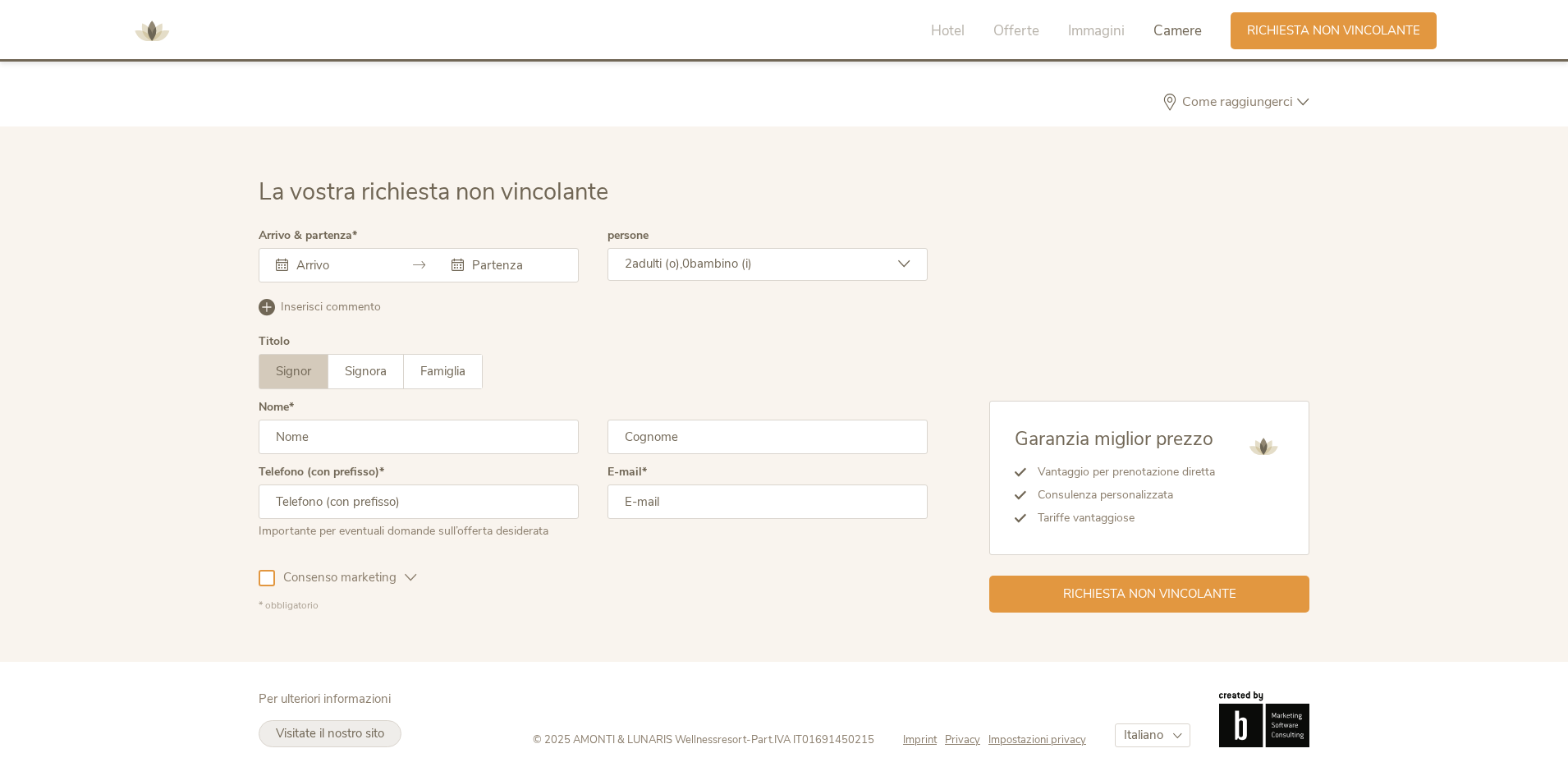
click at [337, 738] on span "Visitate il nostro sito" at bounding box center [330, 733] width 109 height 17
click at [304, 735] on span "Visitate il nostro sito" at bounding box center [330, 733] width 109 height 17
